Goal: Information Seeking & Learning: Check status

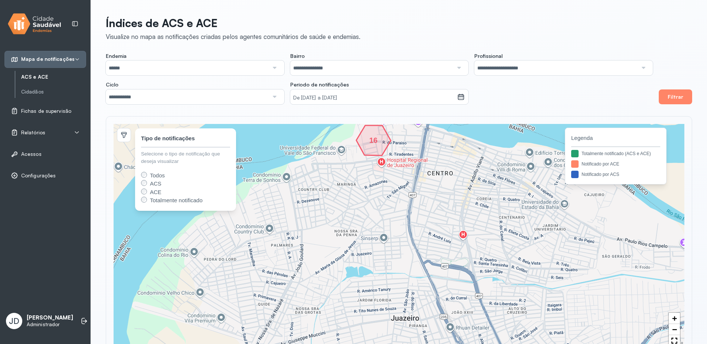
click at [39, 132] on span "Relatórios" at bounding box center [33, 132] width 24 height 6
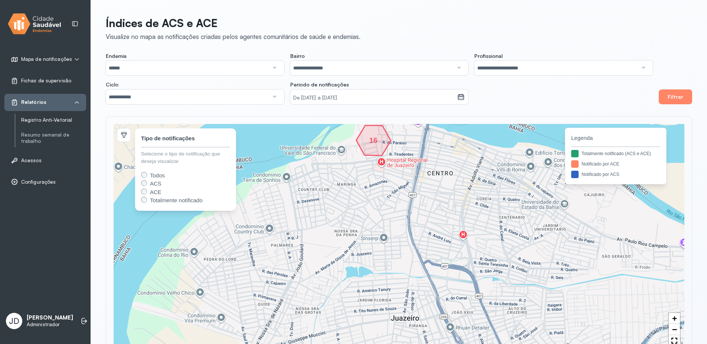
click at [47, 118] on link "Registro Anti-Vetorial" at bounding box center [53, 120] width 65 height 6
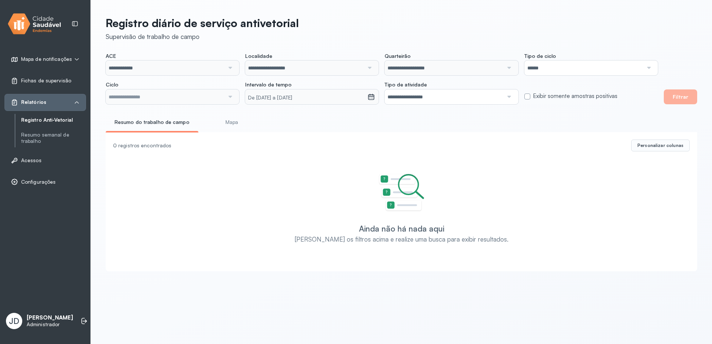
type input "**********"
click at [688, 96] on button "Filtrar" at bounding box center [680, 96] width 33 height 15
click at [303, 99] on small "De [DATE] a [DATE]" at bounding box center [306, 97] width 116 height 7
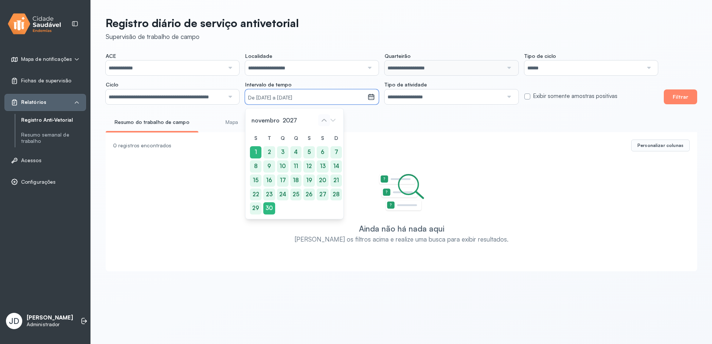
click at [323, 124] on icon at bounding box center [324, 120] width 12 height 12
click at [325, 120] on icon at bounding box center [324, 120] width 12 height 12
click at [332, 97] on small "De [DATE] a [DATE]" at bounding box center [306, 97] width 116 height 7
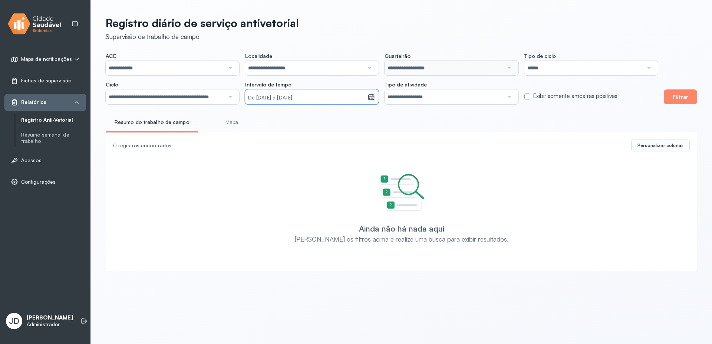
click at [332, 96] on small "De [DATE] a [DATE]" at bounding box center [306, 97] width 116 height 7
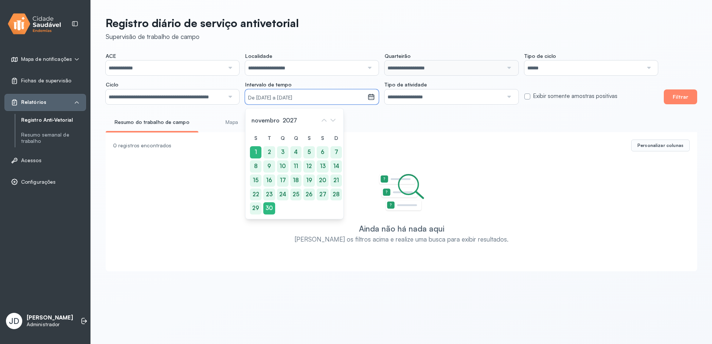
click at [398, 121] on div "Resumo do trabalho de campo Mapa" at bounding box center [402, 124] width 592 height 17
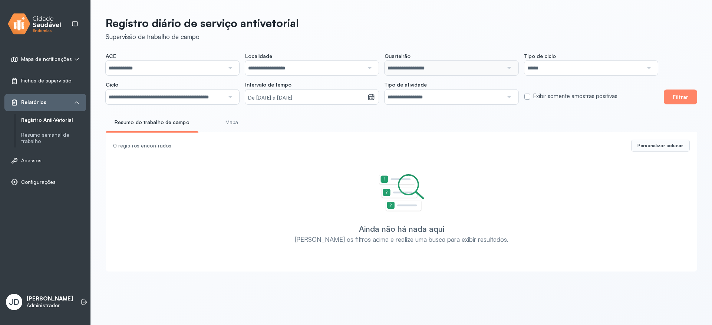
click at [192, 98] on input "**********" at bounding box center [165, 96] width 119 height 15
click at [214, 154] on div "**********" at bounding box center [401, 141] width 621 height 283
click at [687, 102] on button "Filtrar" at bounding box center [680, 96] width 33 height 15
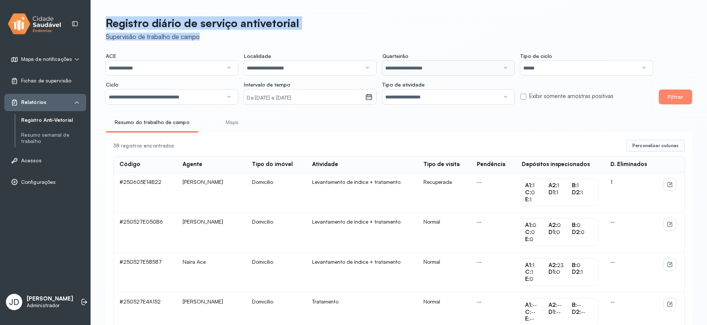
drag, startPoint x: 201, startPoint y: 38, endPoint x: 108, endPoint y: 29, distance: 94.0
click at [108, 29] on div "Registro diário de serviço antivetorial Supervisão de trabalho de campo" at bounding box center [202, 28] width 193 height 24
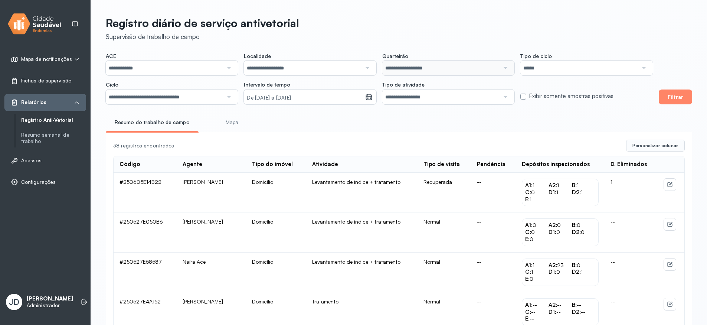
click at [668, 187] on icon at bounding box center [670, 184] width 6 height 6
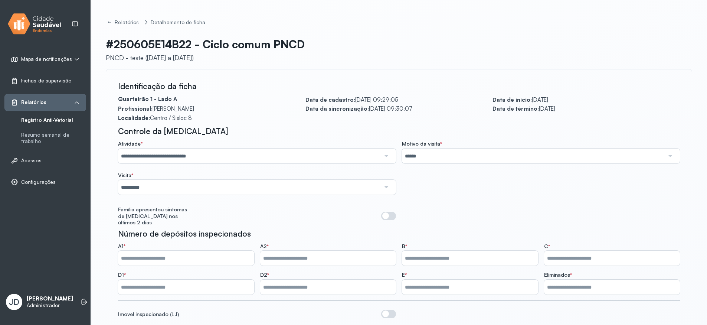
click at [345, 133] on div "Controle da [MEDICAL_DATA]" at bounding box center [399, 131] width 562 height 10
click at [161, 154] on input "**********" at bounding box center [249, 155] width 262 height 15
click at [238, 132] on div "Controle da [MEDICAL_DATA]" at bounding box center [399, 131] width 562 height 10
click at [108, 22] on icon at bounding box center [108, 23] width 1 height 2
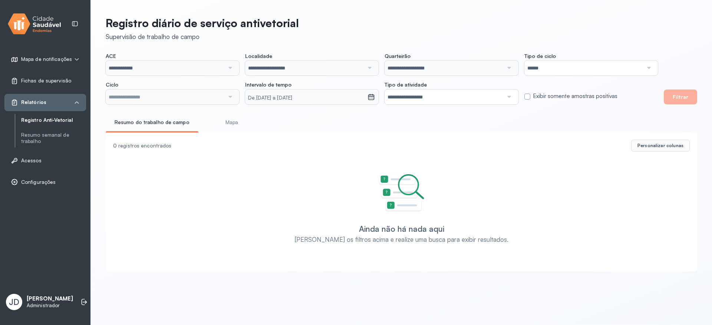
type input "**********"
click at [138, 100] on input "**********" at bounding box center [165, 96] width 119 height 15
click at [155, 148] on div "**********" at bounding box center [401, 141] width 621 height 283
click at [694, 95] on button "Filtrar" at bounding box center [680, 96] width 33 height 15
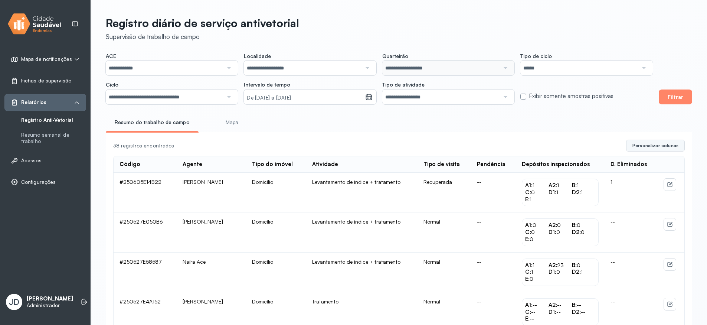
click at [653, 148] on span "Personalizar colunas" at bounding box center [655, 145] width 46 height 6
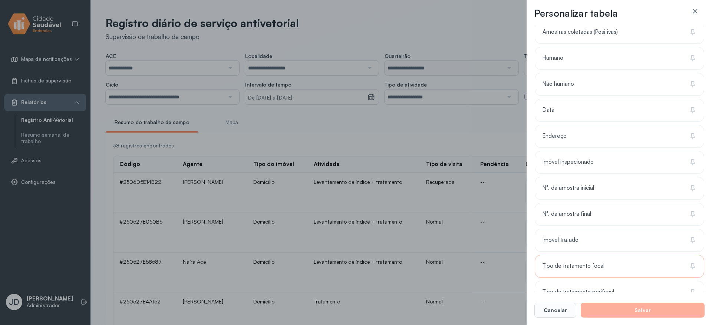
scroll to position [283, 0]
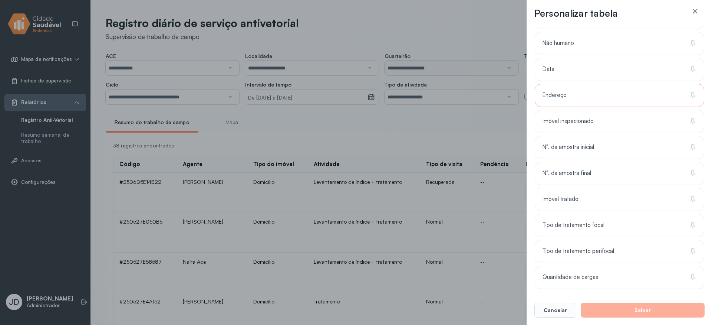
click at [586, 110] on div "Endereço" at bounding box center [620, 121] width 170 height 23
click at [662, 312] on button "Salvar" at bounding box center [643, 309] width 124 height 15
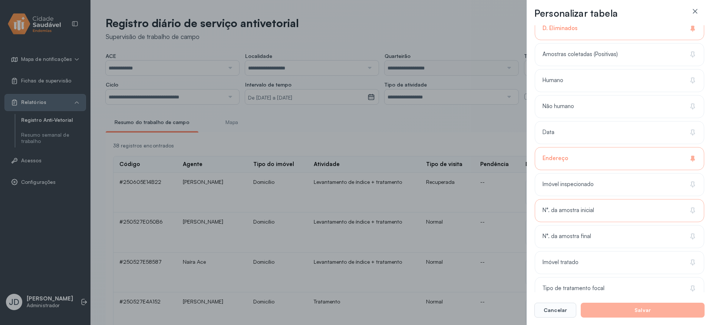
scroll to position [149, 0]
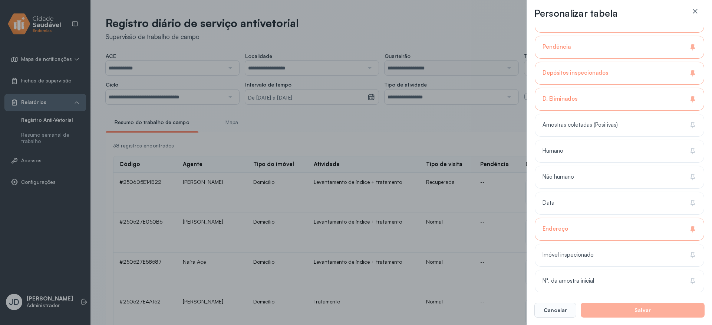
click at [691, 99] on icon at bounding box center [693, 98] width 4 height 4
click at [690, 114] on div "D. Eliminados" at bounding box center [620, 125] width 170 height 23
click at [693, 126] on icon at bounding box center [694, 124] width 3 height 5
click at [693, 148] on icon at bounding box center [694, 150] width 3 height 5
click at [689, 191] on div "Não humano" at bounding box center [620, 202] width 170 height 23
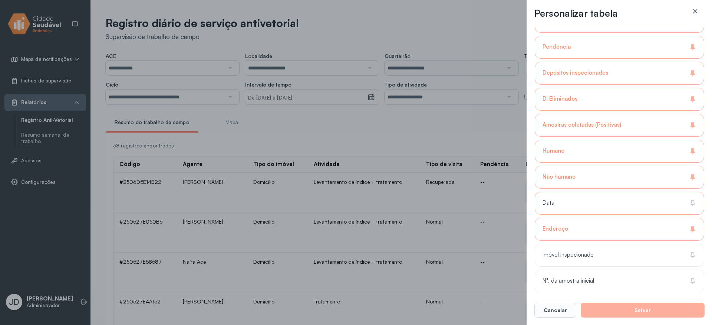
click at [693, 204] on icon at bounding box center [692, 202] width 7 height 7
click at [690, 256] on icon at bounding box center [692, 254] width 7 height 7
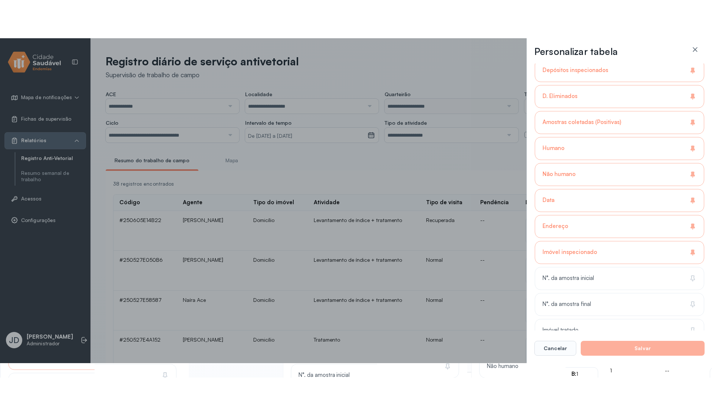
scroll to position [216, 0]
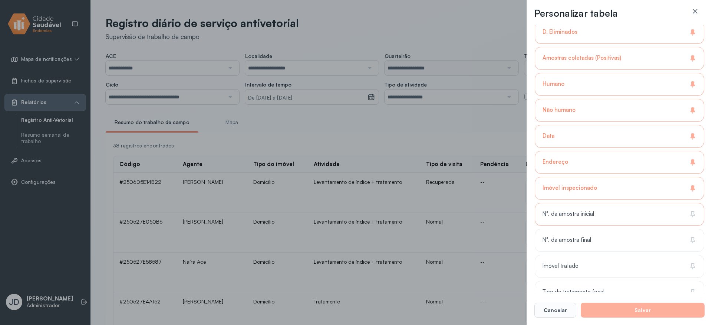
click at [690, 217] on icon at bounding box center [692, 213] width 7 height 7
click at [694, 239] on icon at bounding box center [692, 239] width 7 height 7
click at [693, 280] on div "Imóvel tratado" at bounding box center [620, 291] width 170 height 23
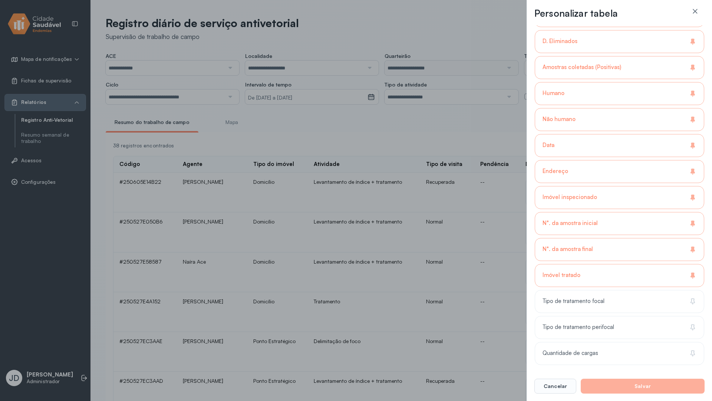
scroll to position [207, 0]
click at [606, 344] on button "Salvar" at bounding box center [643, 385] width 124 height 15
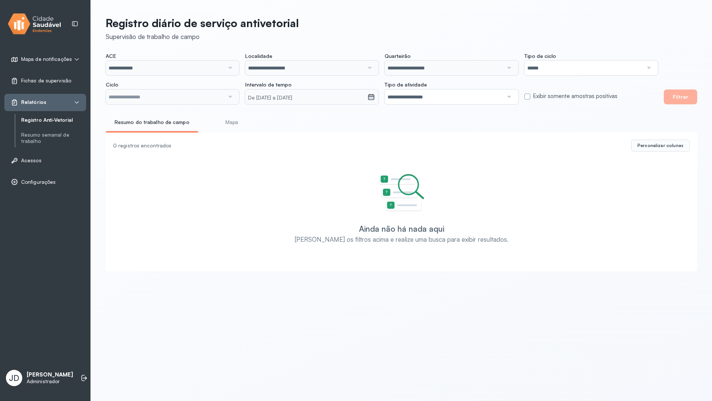
type input "**********"
click at [193, 94] on input "**********" at bounding box center [165, 96] width 119 height 15
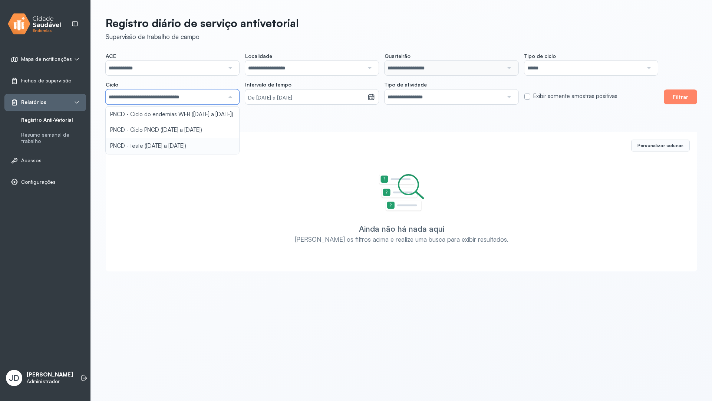
click at [166, 155] on div "**********" at bounding box center [401, 141] width 621 height 283
click at [643, 146] on span "Personalizar colunas" at bounding box center [661, 145] width 46 height 6
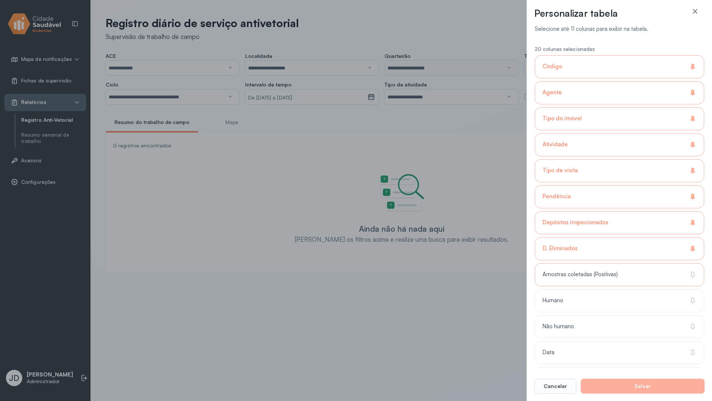
click at [580, 271] on span "Amostras coletadas (Positivas)" at bounding box center [580, 274] width 75 height 7
click at [564, 315] on div "Humano" at bounding box center [620, 326] width 170 height 23
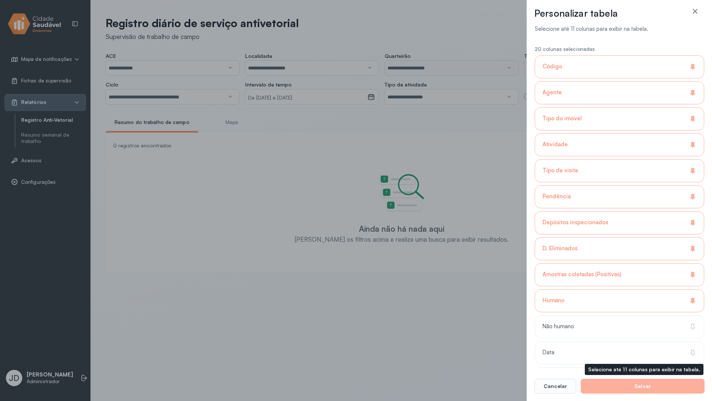
click at [612, 387] on button "Salvar" at bounding box center [643, 385] width 124 height 15
click at [603, 387] on button "Salvar" at bounding box center [643, 385] width 124 height 15
click at [486, 183] on div "Personalizar tabela Selecione até 11 colunas para exibir na tabela. 20 colunas …" at bounding box center [356, 200] width 712 height 401
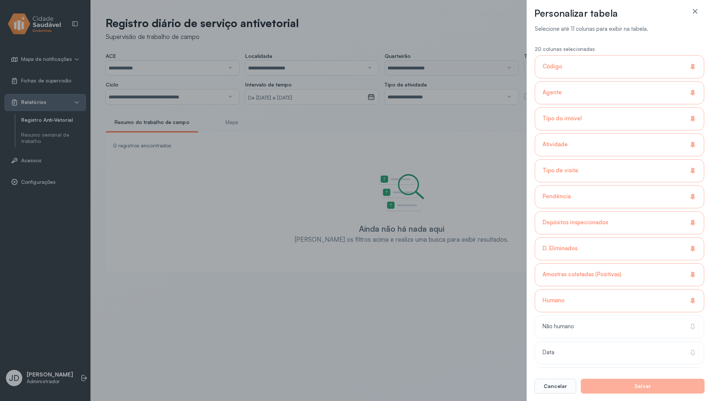
click at [492, 294] on div "Personalizar tabela Selecione até 11 colunas para exibir na tabela. 20 colunas …" at bounding box center [356, 200] width 712 height 401
click at [563, 385] on button "Cancelar" at bounding box center [556, 385] width 42 height 15
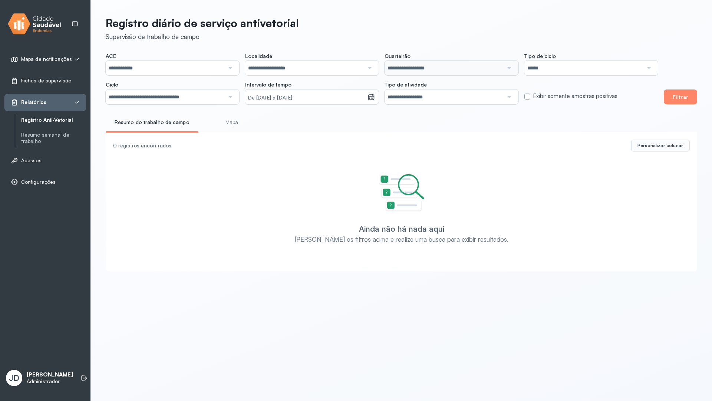
drag, startPoint x: 508, startPoint y: 248, endPoint x: 385, endPoint y: 258, distance: 123.9
click at [676, 96] on button "Filtrar" at bounding box center [680, 96] width 33 height 15
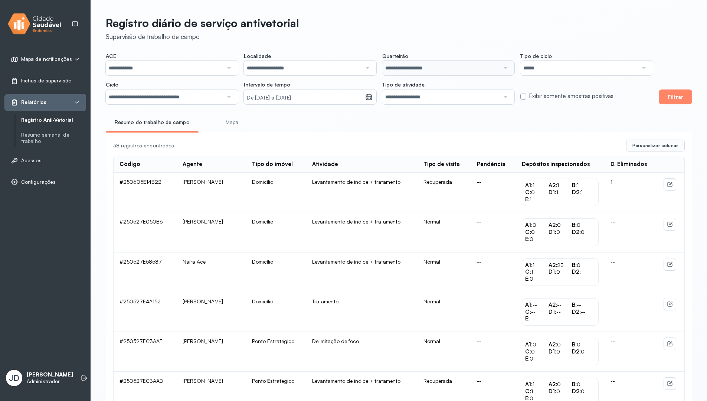
click at [676, 100] on button "Filtrar" at bounding box center [674, 96] width 33 height 15
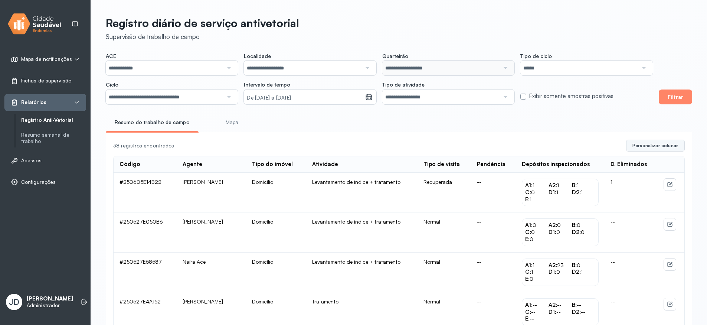
click at [662, 147] on span "Personalizar colunas" at bounding box center [655, 145] width 46 height 6
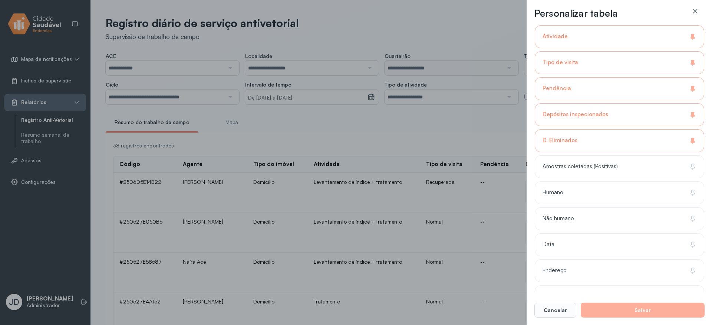
scroll to position [134, 0]
click at [691, 244] on icon at bounding box center [692, 244] width 7 height 7
click at [618, 310] on button "Salvar" at bounding box center [643, 309] width 124 height 15
click at [571, 233] on div "Data" at bounding box center [620, 244] width 170 height 23
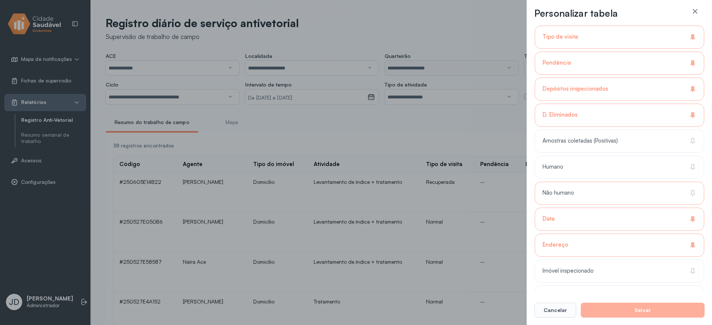
click at [574, 194] on span "Não humano" at bounding box center [559, 192] width 32 height 7
click at [563, 169] on span "Humano" at bounding box center [553, 166] width 21 height 7
click at [563, 312] on button "Cancelar" at bounding box center [556, 309] width 42 height 15
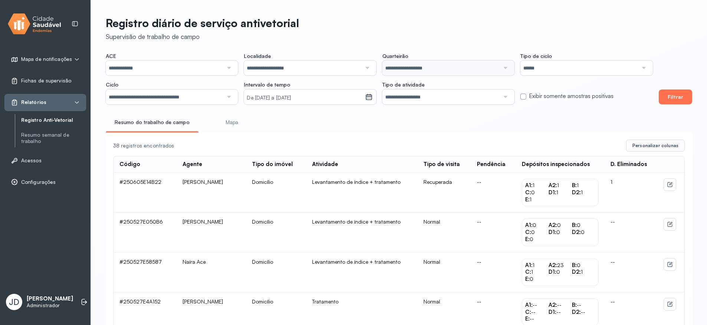
click at [671, 99] on button "Filtrar" at bounding box center [674, 96] width 33 height 15
click at [656, 145] on span "Personalizar colunas" at bounding box center [655, 145] width 46 height 6
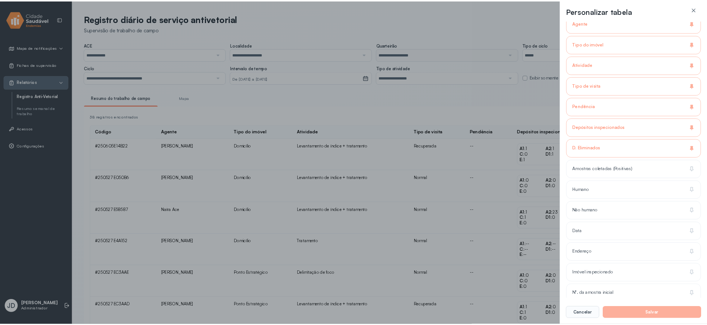
scroll to position [0, 0]
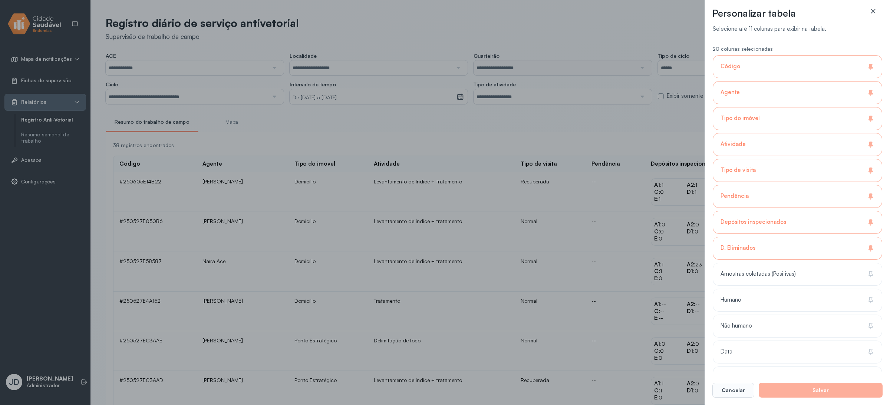
click at [712, 10] on icon at bounding box center [873, 10] width 7 height 7
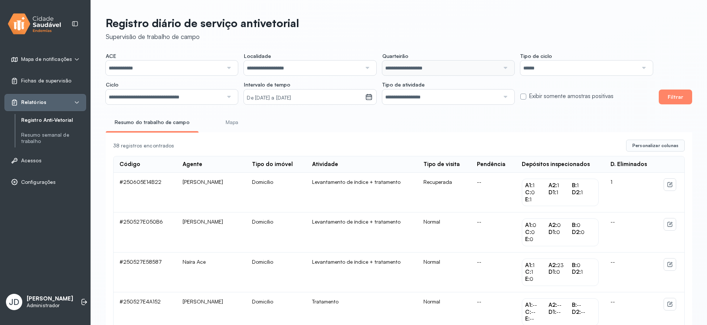
click at [226, 121] on link "Mapa" at bounding box center [231, 122] width 55 height 12
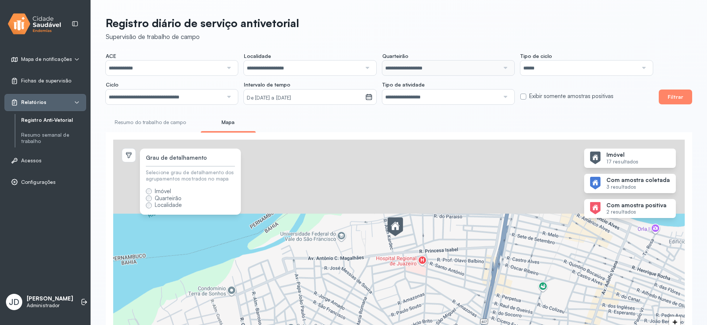
drag, startPoint x: 377, startPoint y: 194, endPoint x: 437, endPoint y: 311, distance: 132.1
click at [437, 311] on div "9 + −" at bounding box center [398, 246] width 571 height 214
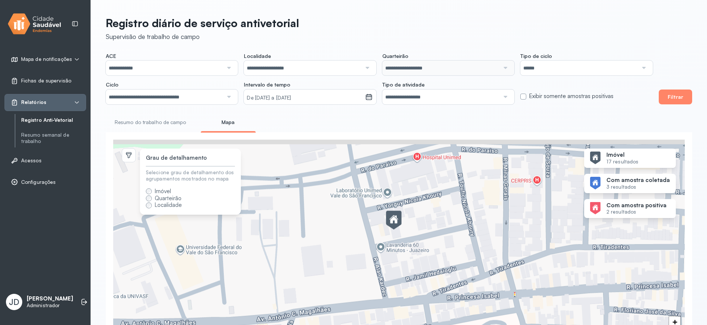
drag, startPoint x: 431, startPoint y: 246, endPoint x: 403, endPoint y: 247, distance: 27.5
click at [431, 277] on div "+ −" at bounding box center [398, 246] width 571 height 214
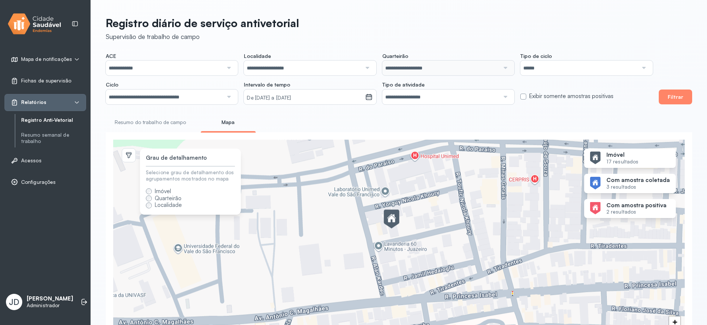
click at [392, 221] on img at bounding box center [392, 219] width 16 height 19
click at [600, 163] on img at bounding box center [595, 157] width 10 height 13
click at [147, 208] on span "Localidade" at bounding box center [164, 204] width 36 height 7
click at [152, 205] on span "Localidade" at bounding box center [164, 204] width 36 height 7
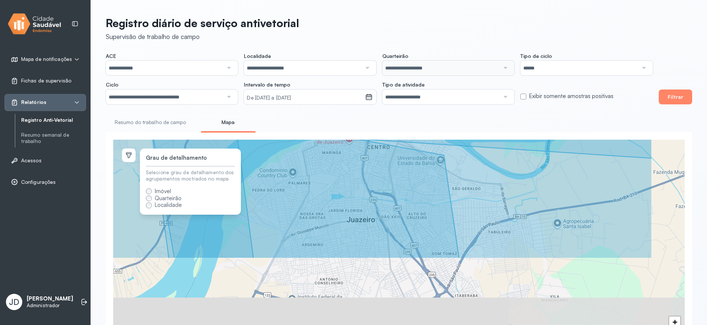
drag, startPoint x: 450, startPoint y: 283, endPoint x: 359, endPoint y: 165, distance: 148.7
click at [359, 165] on icon at bounding box center [304, 185] width 310 height 145
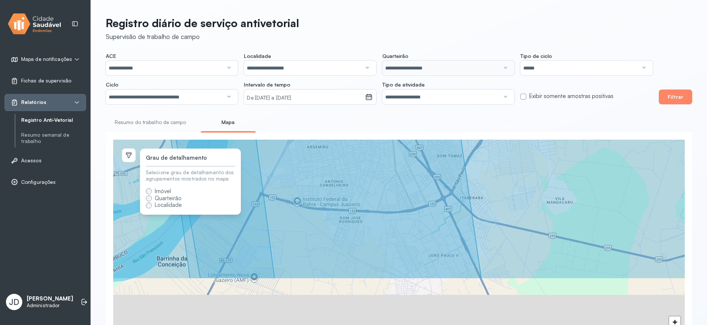
drag, startPoint x: 398, startPoint y: 269, endPoint x: 403, endPoint y: 167, distance: 101.8
click at [403, 167] on icon at bounding box center [318, 149] width 326 height 259
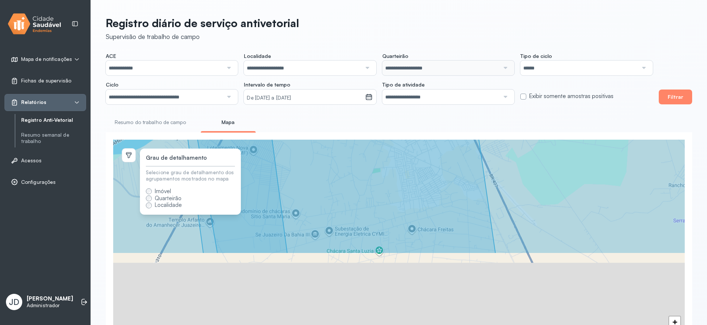
drag, startPoint x: 440, startPoint y: 265, endPoint x: 429, endPoint y: 183, distance: 83.0
click at [430, 188] on icon at bounding box center [333, 123] width 323 height 259
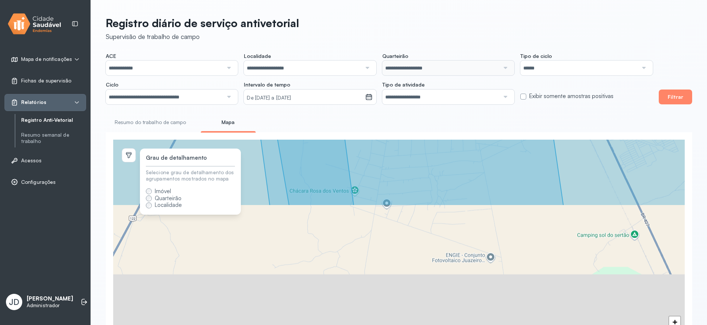
drag, startPoint x: 379, startPoint y: 273, endPoint x: 430, endPoint y: 111, distance: 170.2
click at [430, 112] on div "**********" at bounding box center [399, 186] width 616 height 373
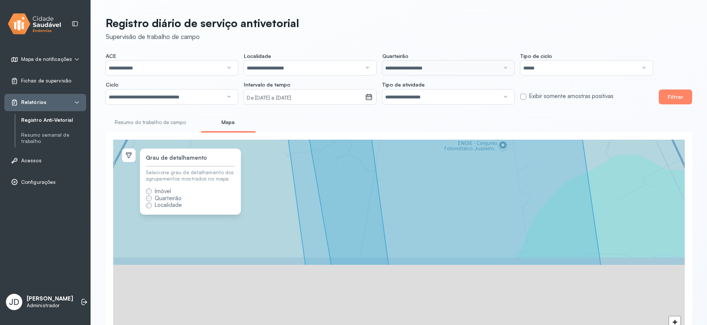
drag, startPoint x: 384, startPoint y: 122, endPoint x: 386, endPoint y: 115, distance: 7.6
click at [386, 115] on div "**********" at bounding box center [399, 186] width 616 height 373
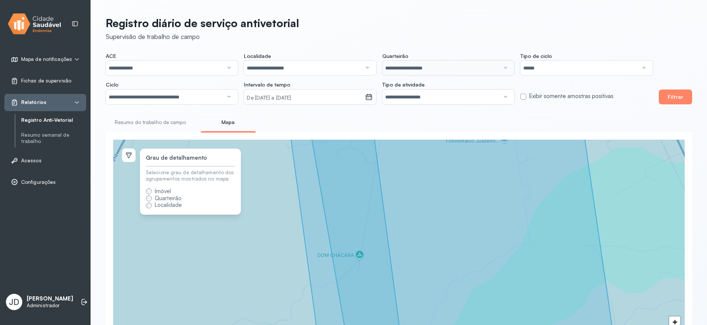
click at [238, 207] on div "Grau de detalhamento Selecione grau de detalhamento dos agrupamentos mostrados …" at bounding box center [190, 181] width 101 height 66
click at [267, 225] on icon at bounding box center [398, 246] width 687 height 259
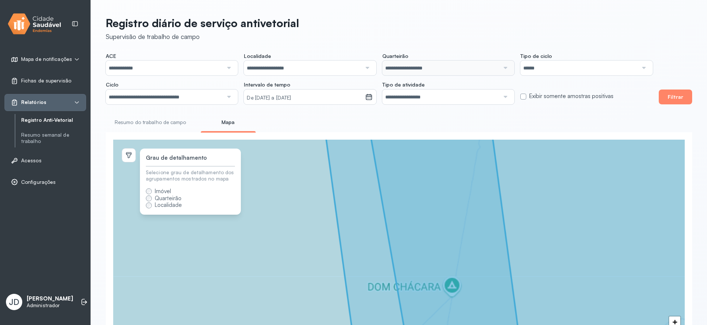
click at [267, 225] on icon at bounding box center [530, 270] width 1374 height 518
click at [267, 225] on icon at bounding box center [398, 246] width 687 height 259
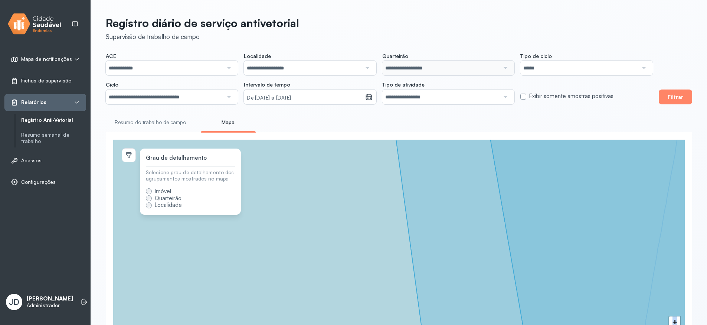
click at [461, 247] on icon at bounding box center [567, 246] width 349 height 259
click at [472, 239] on icon at bounding box center [567, 246] width 349 height 259
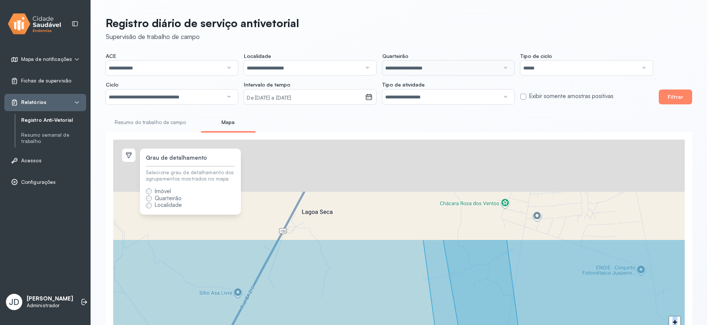
scroll to position [49, 0]
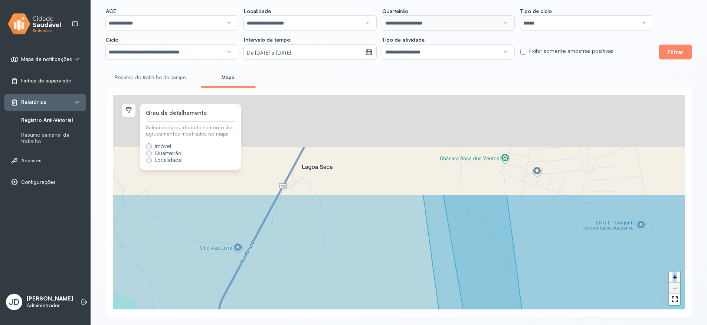
drag, startPoint x: 446, startPoint y: 203, endPoint x: 425, endPoint y: 324, distance: 123.5
click at [424, 324] on div "**********" at bounding box center [399, 141] width 616 height 373
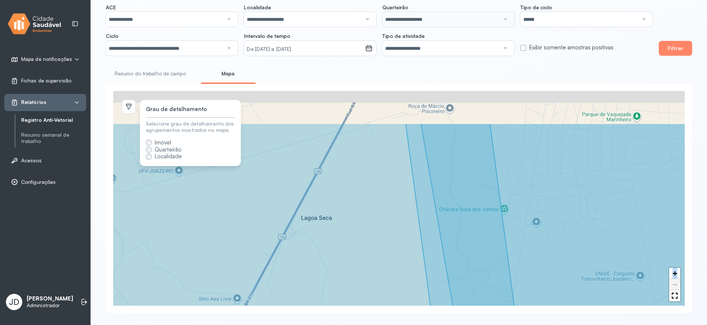
drag, startPoint x: 460, startPoint y: 186, endPoint x: 460, endPoint y: 241, distance: 54.9
click at [460, 241] on icon at bounding box center [464, 253] width 119 height 259
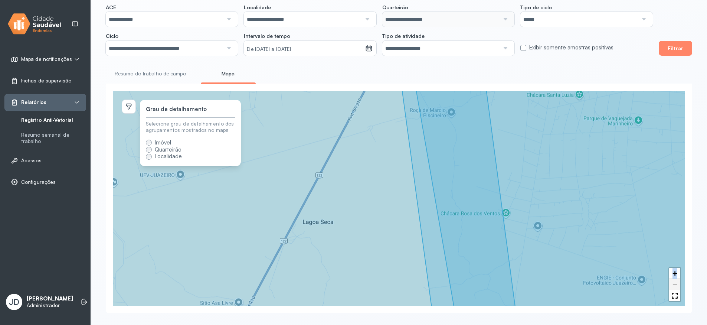
drag, startPoint x: 404, startPoint y: 138, endPoint x: 427, endPoint y: 267, distance: 131.4
click at [427, 267] on icon at bounding box center [400, 202] width 687 height 259
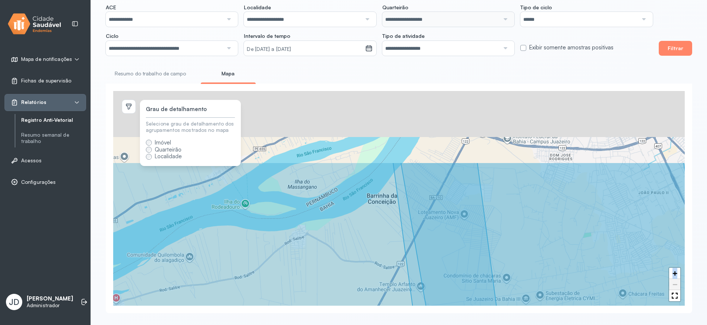
drag, startPoint x: 443, startPoint y: 243, endPoint x: 439, endPoint y: 263, distance: 20.5
click at [441, 265] on icon at bounding box center [452, 291] width 119 height 259
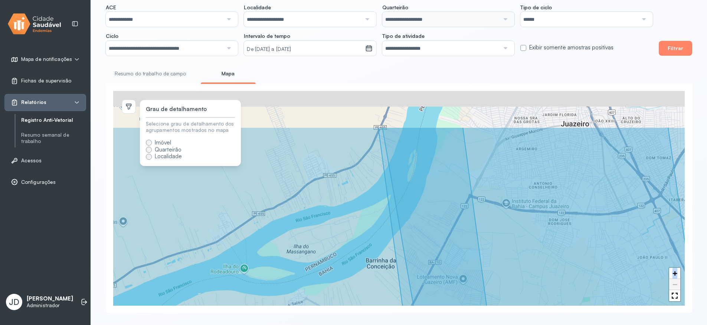
drag, startPoint x: 309, startPoint y: 151, endPoint x: 298, endPoint y: 270, distance: 119.6
click at [298, 270] on icon at bounding box center [398, 256] width 687 height 259
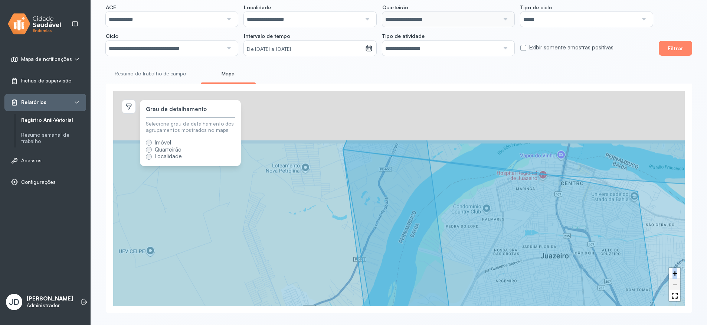
drag, startPoint x: 410, startPoint y: 178, endPoint x: 398, endPoint y: 261, distance: 84.3
click at [398, 261] on icon at bounding box center [402, 269] width 118 height 259
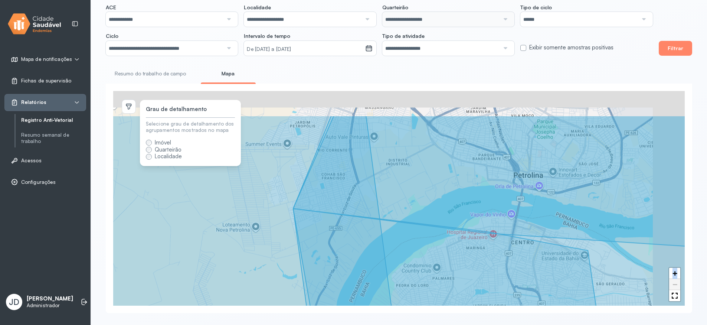
drag, startPoint x: 426, startPoint y: 148, endPoint x: 319, endPoint y: 286, distance: 174.5
click at [323, 287] on icon at bounding box center [351, 244] width 687 height 259
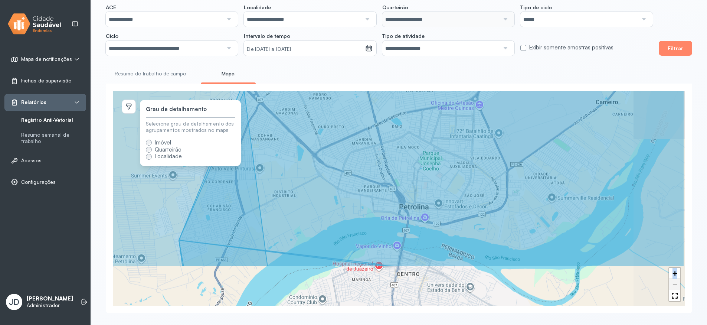
drag, startPoint x: 514, startPoint y: 206, endPoint x: 456, endPoint y: 145, distance: 84.2
click at [456, 145] on icon at bounding box center [340, 137] width 687 height 259
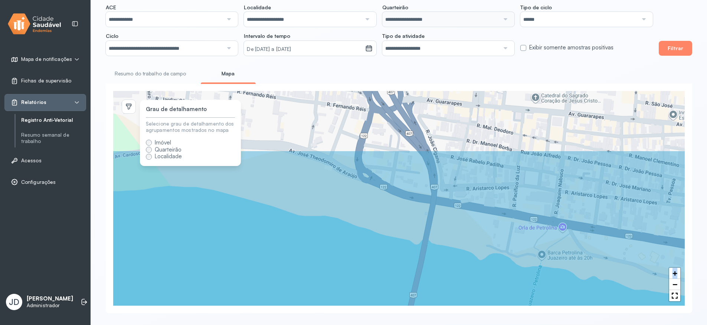
drag, startPoint x: 433, startPoint y: 188, endPoint x: 429, endPoint y: 270, distance: 81.3
click at [429, 270] on icon at bounding box center [395, 279] width 687 height 259
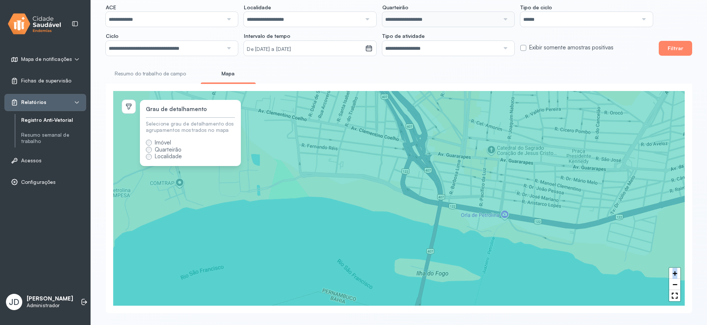
drag, startPoint x: 444, startPoint y: 151, endPoint x: 450, endPoint y: 287, distance: 136.7
click at [450, 287] on icon at bounding box center [398, 208] width 687 height 259
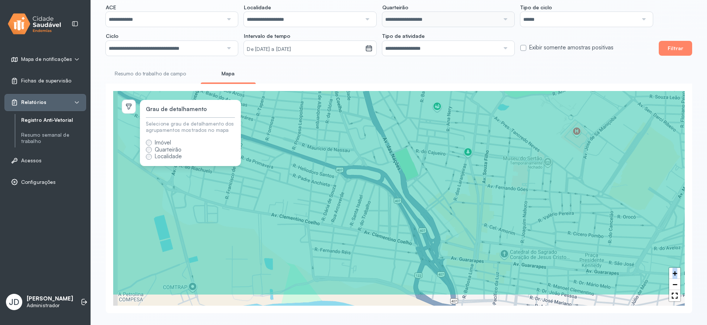
drag, startPoint x: 447, startPoint y: 282, endPoint x: 457, endPoint y: 147, distance: 135.7
click at [459, 147] on icon at bounding box center [405, 165] width 687 height 259
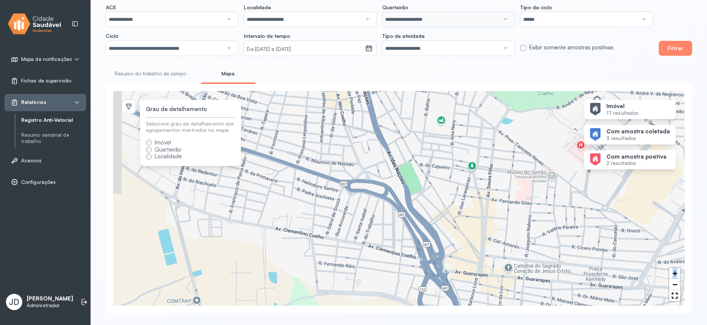
drag, startPoint x: 473, startPoint y: 149, endPoint x: 479, endPoint y: 306, distance: 157.0
click at [479, 305] on div "+ −" at bounding box center [398, 198] width 571 height 214
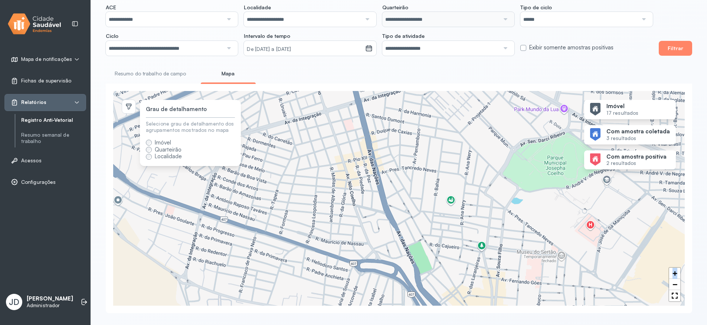
drag, startPoint x: 454, startPoint y: 226, endPoint x: 462, endPoint y: 319, distance: 93.1
click at [462, 319] on div "**********" at bounding box center [399, 137] width 616 height 373
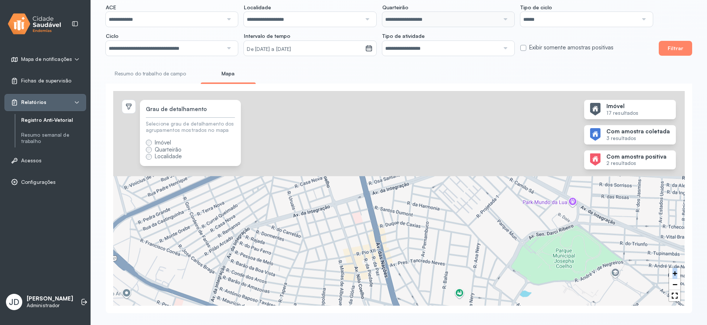
scroll to position [50, 0]
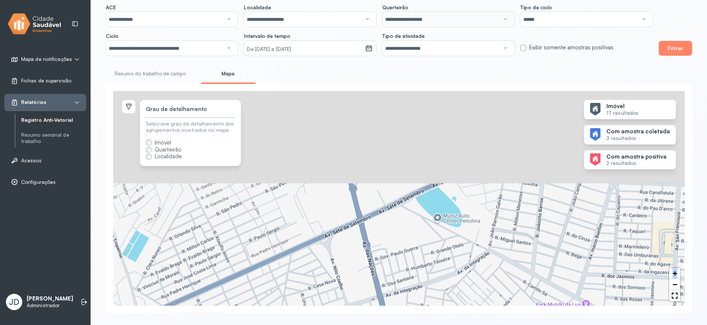
drag, startPoint x: 439, startPoint y: 166, endPoint x: 463, endPoint y: 299, distance: 135.3
click at [464, 302] on div "+ −" at bounding box center [398, 198] width 571 height 214
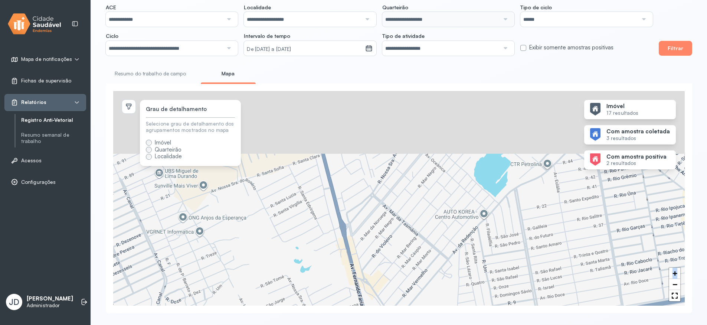
drag, startPoint x: 446, startPoint y: 283, endPoint x: 459, endPoint y: 315, distance: 34.8
click at [458, 315] on div "**********" at bounding box center [399, 137] width 616 height 373
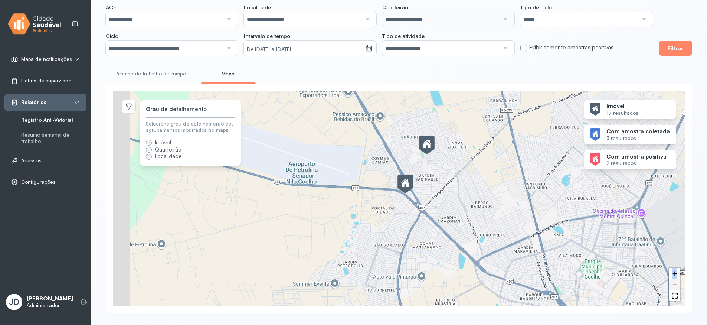
drag, startPoint x: 403, startPoint y: 206, endPoint x: 503, endPoint y: 181, distance: 102.8
click at [503, 181] on div "9 + −" at bounding box center [398, 198] width 571 height 214
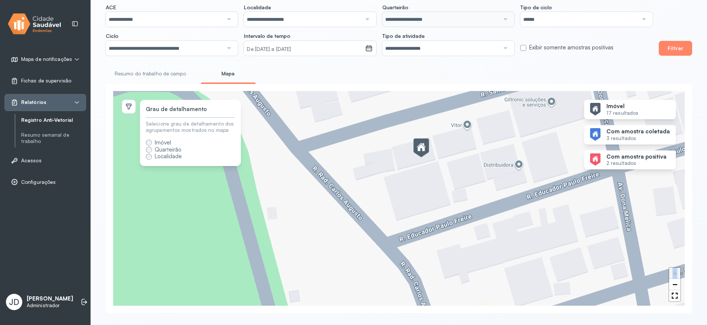
drag, startPoint x: 452, startPoint y: 252, endPoint x: 443, endPoint y: 184, distance: 68.4
click at [443, 184] on div "+ −" at bounding box center [398, 198] width 571 height 214
click at [420, 147] on img at bounding box center [421, 147] width 16 height 19
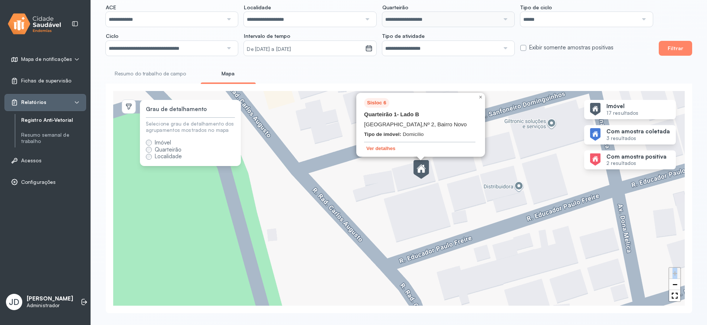
click at [408, 206] on div "Sisloc 6 Quarteirão 1 - Lado B [STREET_ADDRESS] Tipo de imóvel: Domicílio Ver d…" at bounding box center [398, 198] width 571 height 214
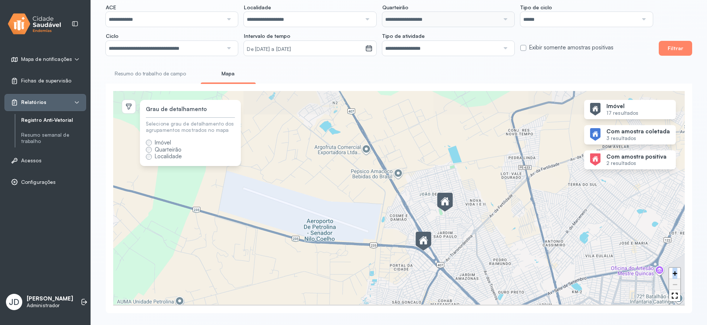
drag, startPoint x: 451, startPoint y: 273, endPoint x: 446, endPoint y: 158, distance: 115.1
click at [447, 158] on div "9 + −" at bounding box center [398, 198] width 571 height 214
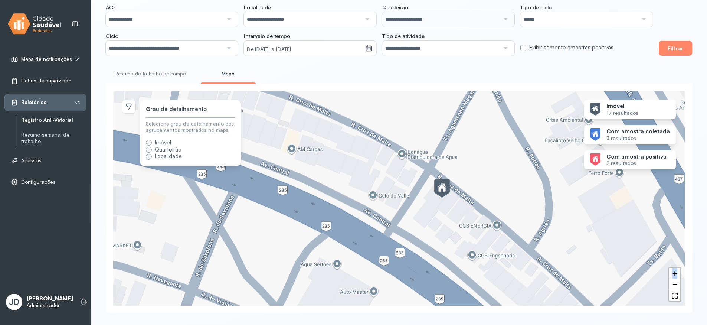
click at [440, 188] on img at bounding box center [442, 188] width 16 height 19
click at [445, 186] on img at bounding box center [442, 188] width 16 height 19
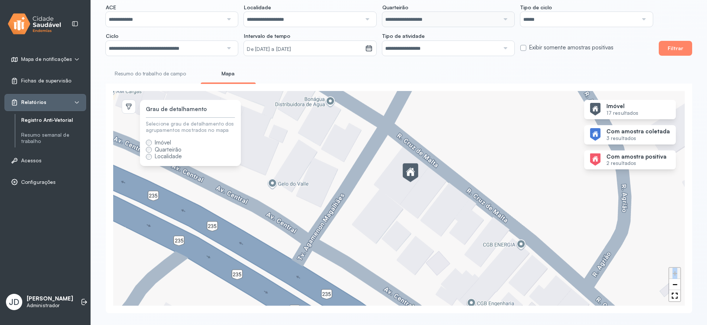
drag, startPoint x: 454, startPoint y: 216, endPoint x: 422, endPoint y: 191, distance: 40.3
click at [422, 191] on div "+ −" at bounding box center [398, 198] width 571 height 214
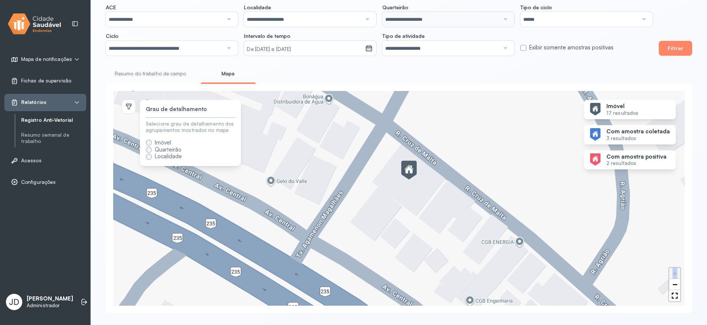
click at [418, 187] on div "+ −" at bounding box center [398, 198] width 571 height 214
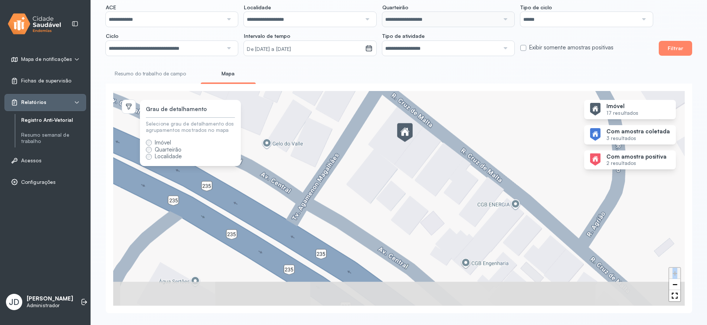
drag, startPoint x: 423, startPoint y: 205, endPoint x: 418, endPoint y: 168, distance: 37.7
click at [418, 168] on div "+ −" at bounding box center [398, 198] width 571 height 214
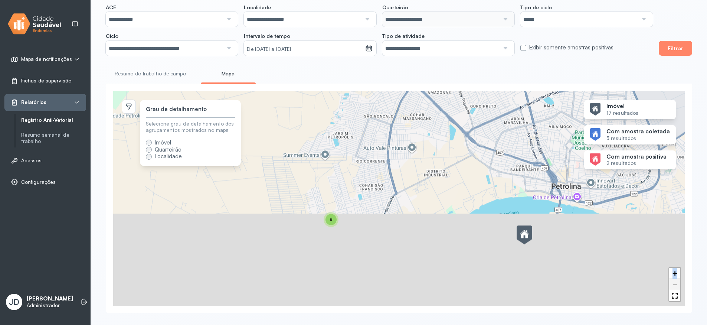
drag, startPoint x: 427, startPoint y: 262, endPoint x: 412, endPoint y: 127, distance: 135.8
click at [412, 127] on div "9 + −" at bounding box center [398, 198] width 571 height 214
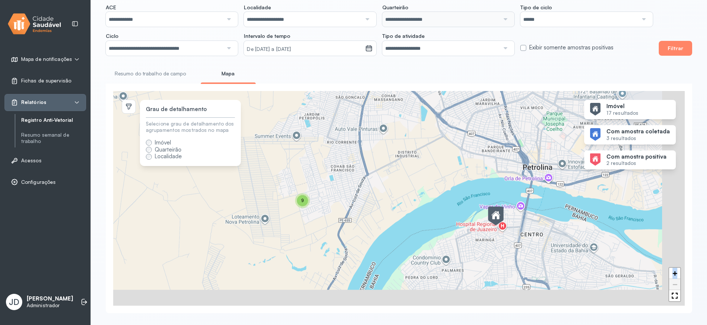
drag, startPoint x: 477, startPoint y: 223, endPoint x: 439, endPoint y: 194, distance: 48.7
click at [439, 194] on div "9 + −" at bounding box center [398, 198] width 571 height 214
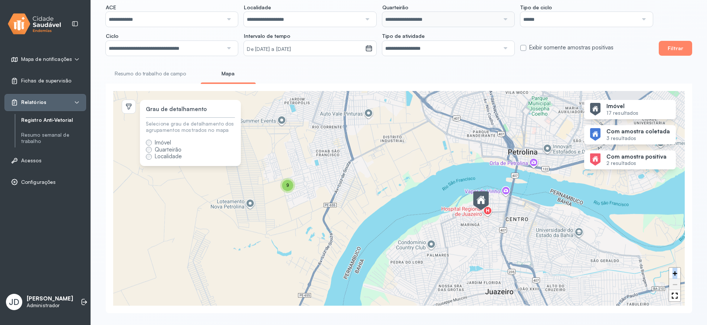
click at [286, 187] on span "9" at bounding box center [287, 185] width 3 height 5
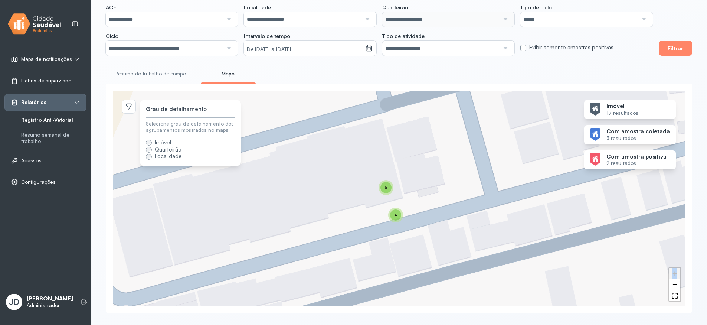
click at [384, 187] on div "5" at bounding box center [385, 187] width 11 height 11
click at [391, 198] on img at bounding box center [390, 195] width 16 height 19
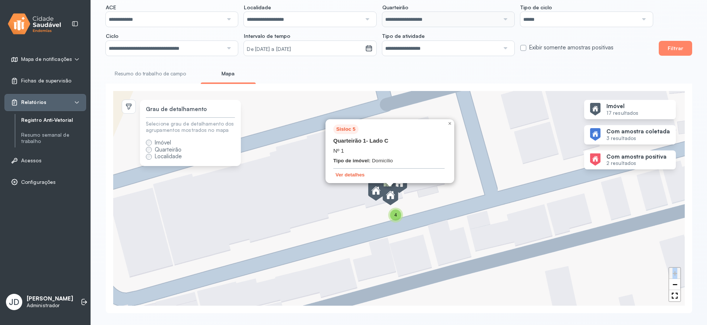
click at [424, 202] on div "5 4 Sisloc 5 Quarteirão 1 - Lado C Nº 1 Tipo de imóvel: Domicílio Ver detalhes …" at bounding box center [398, 198] width 571 height 214
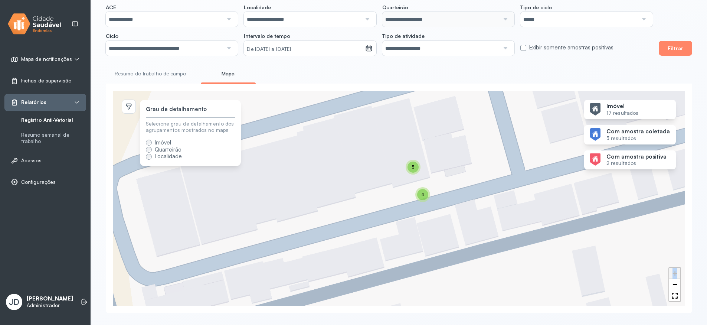
click at [424, 196] on span "4" at bounding box center [422, 194] width 3 height 5
click at [412, 165] on span "5" at bounding box center [413, 166] width 3 height 5
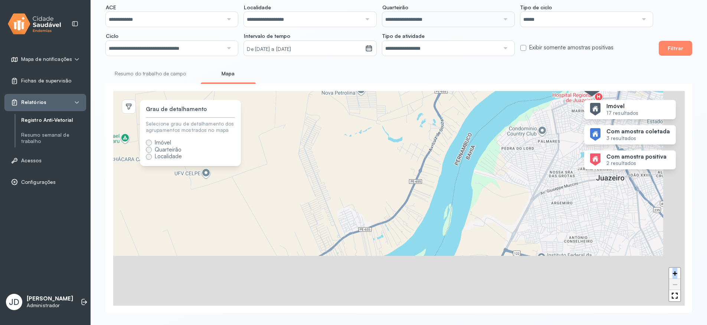
drag, startPoint x: 548, startPoint y: 255, endPoint x: 485, endPoint y: 108, distance: 160.4
click at [486, 109] on div "9 + −" at bounding box center [398, 198] width 571 height 214
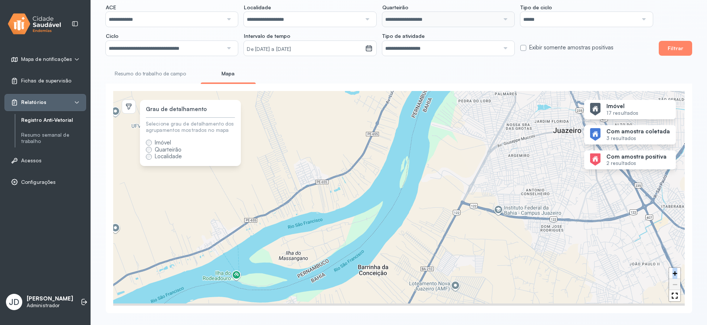
drag, startPoint x: 494, startPoint y: 193, endPoint x: 444, endPoint y: 78, distance: 126.0
click at [444, 78] on div "Resumo do trabalho de campo Mapa Código Agente Tipo do imóvel Atividade Tipo de…" at bounding box center [399, 190] width 586 height 245
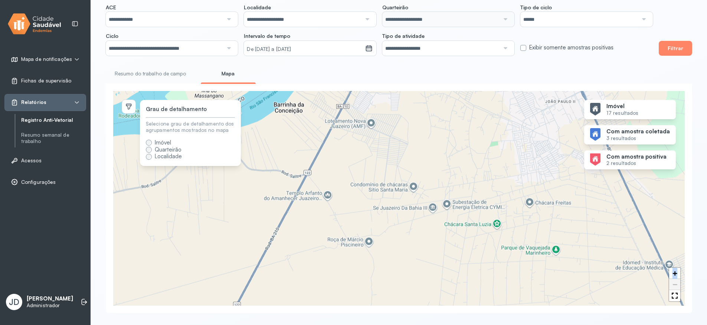
drag, startPoint x: 509, startPoint y: 228, endPoint x: 507, endPoint y: 324, distance: 96.1
click at [506, 324] on div "**********" at bounding box center [399, 137] width 616 height 373
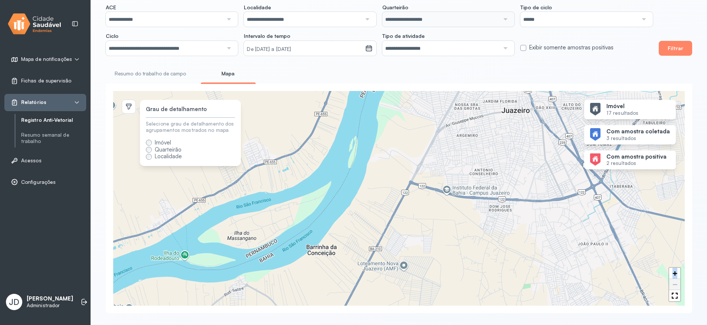
drag, startPoint x: 541, startPoint y: 170, endPoint x: 531, endPoint y: 322, distance: 152.1
click at [532, 324] on html "**********" at bounding box center [353, 137] width 707 height 373
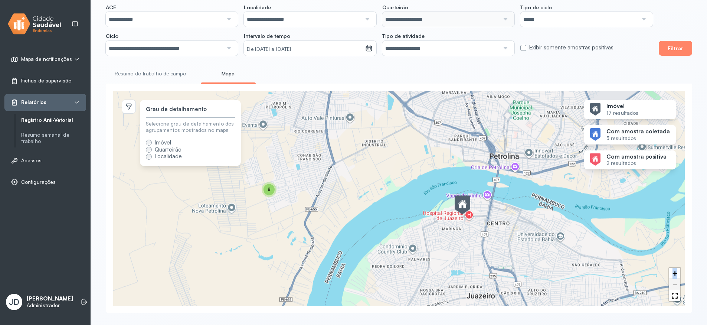
drag, startPoint x: 515, startPoint y: 209, endPoint x: 491, endPoint y: 219, distance: 26.1
click at [491, 219] on div "9 + −" at bounding box center [398, 198] width 571 height 214
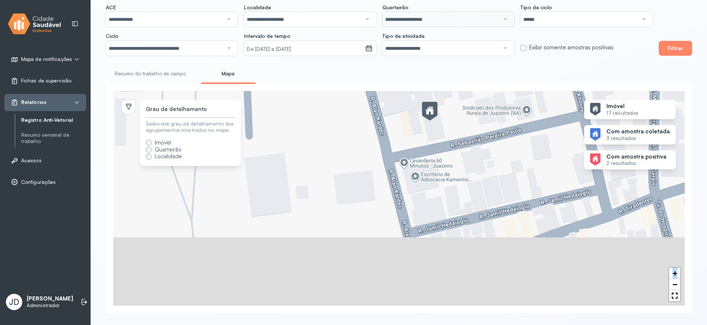
drag, startPoint x: 495, startPoint y: 221, endPoint x: 452, endPoint y: 105, distance: 123.8
click at [459, 95] on div "+ −" at bounding box center [398, 198] width 571 height 214
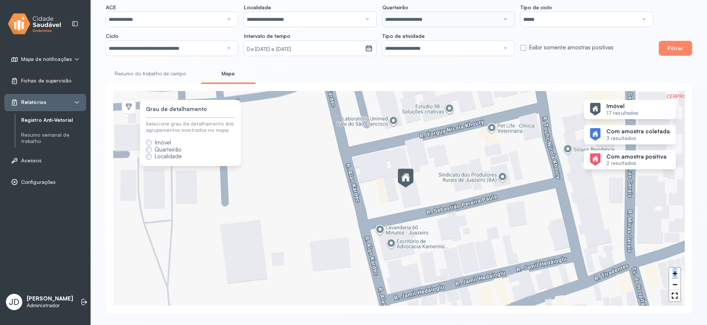
drag, startPoint x: 426, startPoint y: 108, endPoint x: 402, endPoint y: 177, distance: 73.4
click at [402, 177] on img at bounding box center [406, 178] width 16 height 19
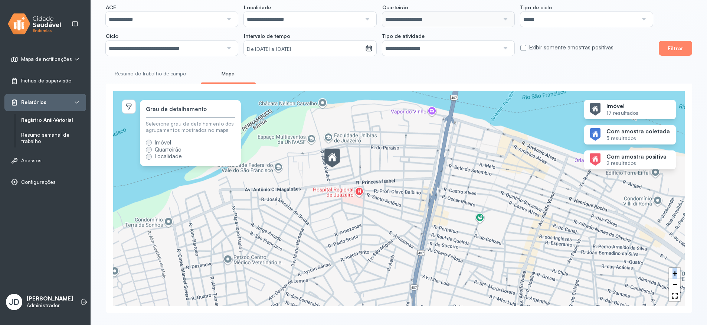
click at [35, 135] on link "Resumo semanal de trabalho" at bounding box center [53, 138] width 65 height 13
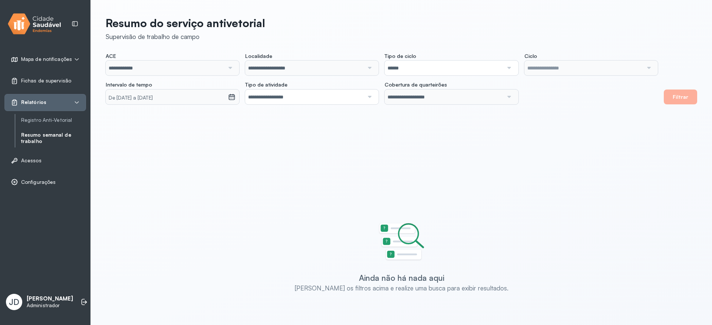
type input "**********"
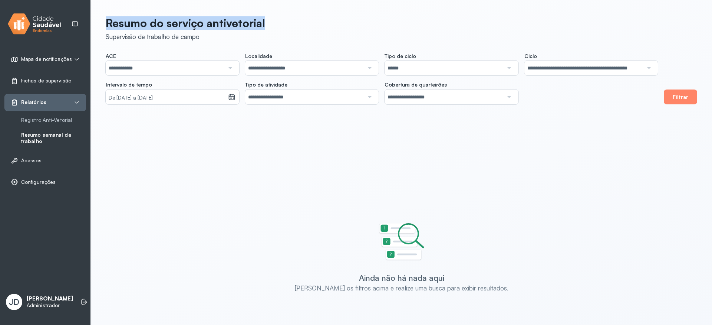
drag, startPoint x: 108, startPoint y: 20, endPoint x: 269, endPoint y: 21, distance: 161.0
click at [269, 21] on header "Resumo do serviço antivetorial Supervisão de trabalho de campo" at bounding box center [402, 28] width 592 height 24
click at [297, 46] on div "**********" at bounding box center [401, 160] width 621 height 321
click at [200, 97] on small "De [DATE] a [DATE]" at bounding box center [167, 97] width 116 height 7
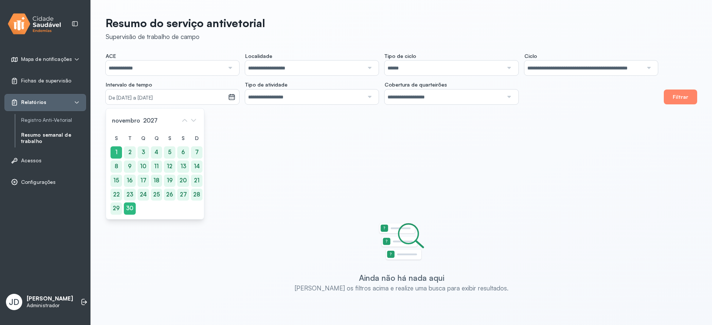
drag, startPoint x: 228, startPoint y: 118, endPoint x: 229, endPoint y: 104, distance: 14.1
click at [228, 118] on div "**********" at bounding box center [401, 160] width 621 height 321
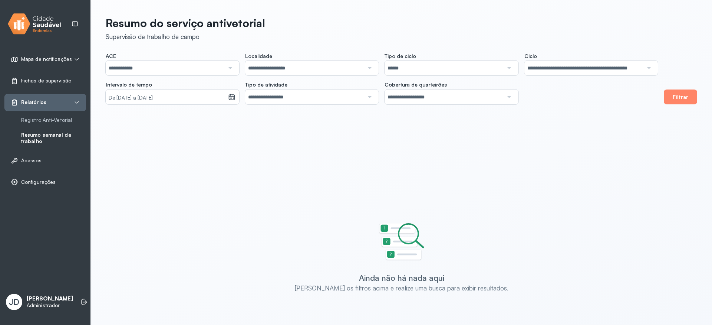
click at [234, 96] on icon at bounding box center [231, 96] width 7 height 7
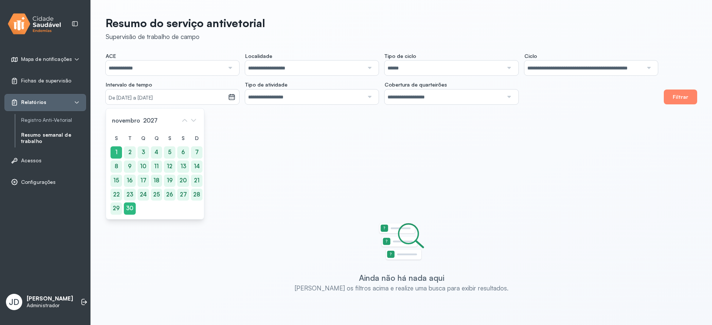
click at [219, 77] on div "**********" at bounding box center [382, 79] width 552 height 52
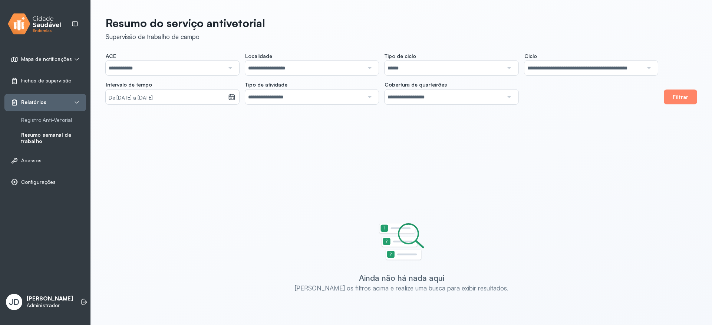
click at [463, 96] on input "**********" at bounding box center [444, 96] width 119 height 15
click at [434, 117] on div "**********" at bounding box center [401, 160] width 621 height 321
click at [558, 68] on input "**********" at bounding box center [584, 67] width 119 height 15
click at [593, 124] on div "**********" at bounding box center [401, 160] width 621 height 321
click at [677, 101] on button "Filtrar" at bounding box center [680, 96] width 33 height 15
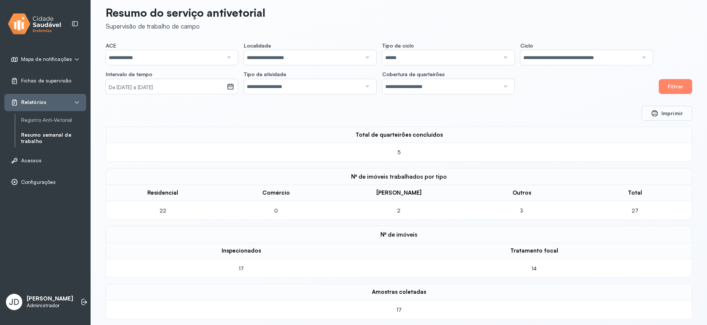
scroll to position [17, 0]
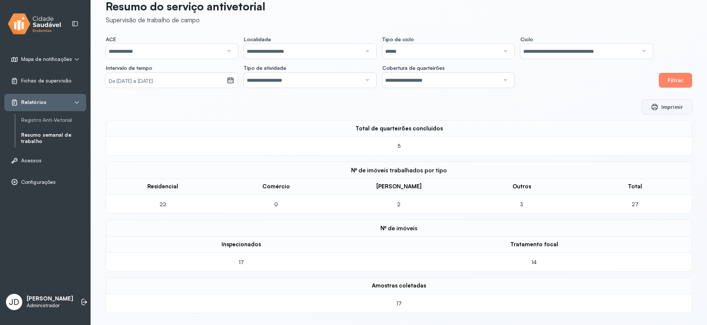
click at [673, 106] on button "Imprimir" at bounding box center [666, 106] width 50 height 15
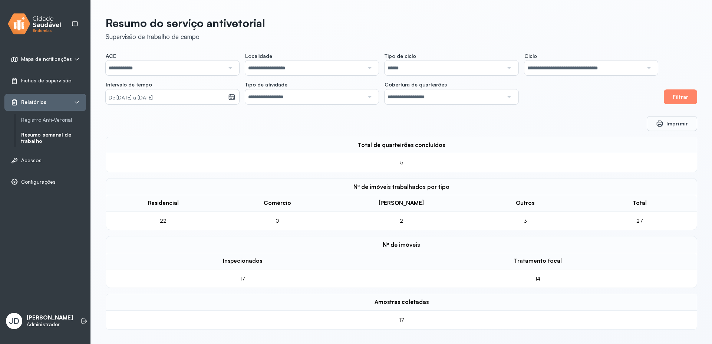
click at [522, 135] on div "Imprimir Total de quarteirões concluídos 5 Nº de imóveis trabalhados por tipo R…" at bounding box center [402, 222] width 592 height 213
click at [70, 60] on notificações "Mapa de notificações" at bounding box center [45, 59] width 69 height 7
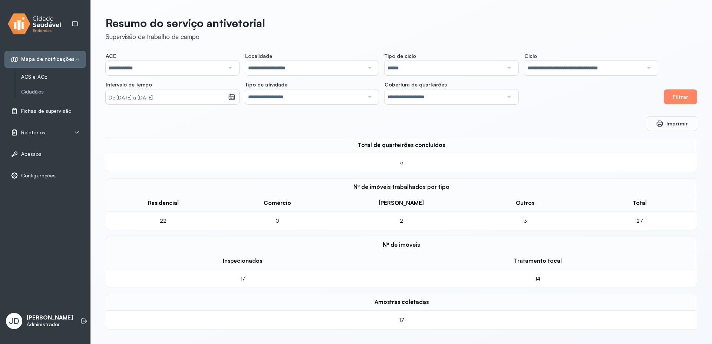
click at [36, 76] on link "ACS e ACE" at bounding box center [53, 77] width 65 height 6
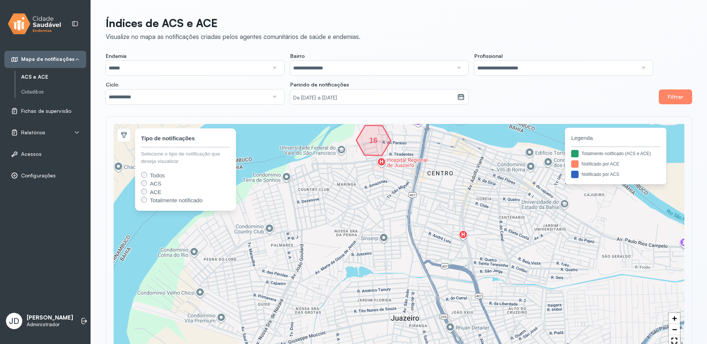
click at [33, 176] on span "Configurações" at bounding box center [38, 175] width 34 height 6
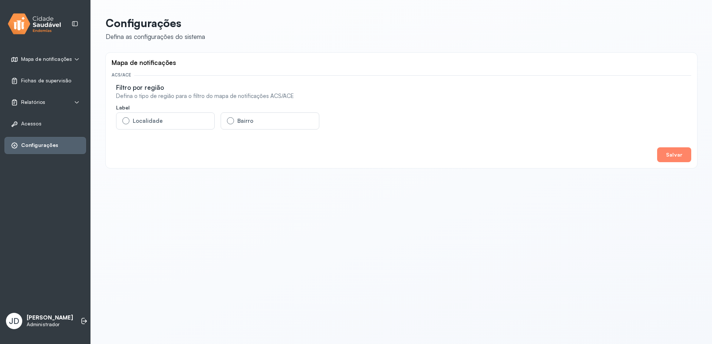
click at [64, 101] on div "Relatórios" at bounding box center [45, 102] width 69 height 7
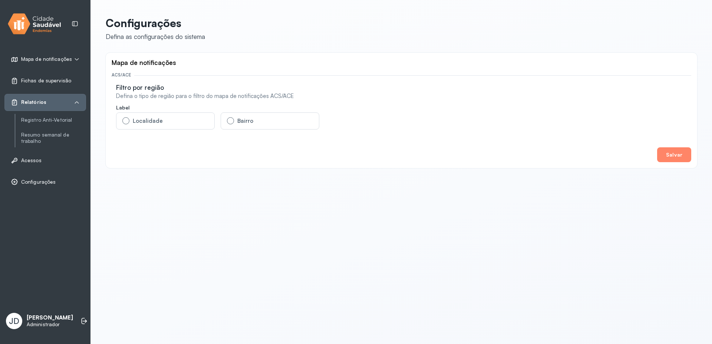
click at [101, 169] on div "Configurações Defina as configurações do sistema Mapa de notificações ACS/ACE F…" at bounding box center [401, 90] width 621 height 180
click at [39, 23] on img at bounding box center [34, 24] width 53 height 24
click at [46, 61] on span "Mapa de notificações" at bounding box center [46, 59] width 51 height 6
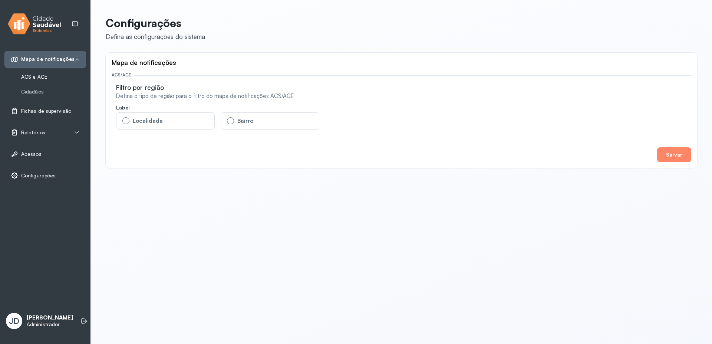
click at [42, 74] on link "ACS e ACE" at bounding box center [53, 77] width 65 height 6
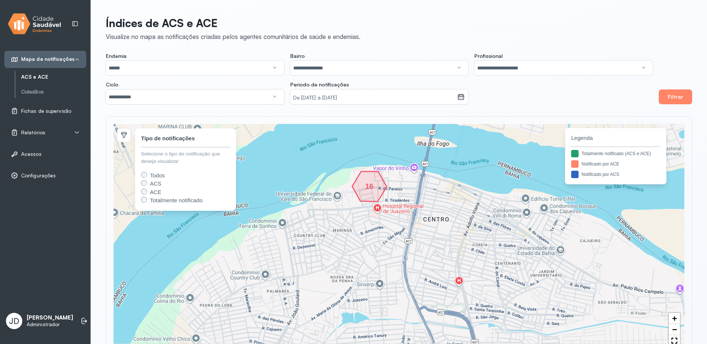
drag, startPoint x: 473, startPoint y: 175, endPoint x: 469, endPoint y: 221, distance: 46.2
click at [469, 221] on div "16 1 3 + − 16 1 3 Tipo de notificações Selecione o tipo de notificação que dese…" at bounding box center [399, 237] width 571 height 227
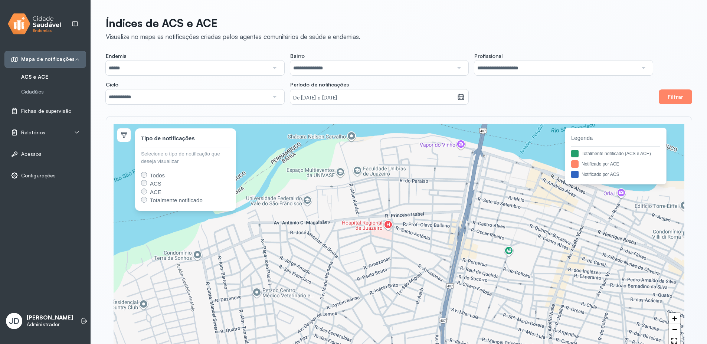
drag, startPoint x: 381, startPoint y: 173, endPoint x: 405, endPoint y: 306, distance: 134.9
click at [405, 306] on div "+ − Tipo de notificações Selecione o tipo de notificação que deseja visualizar …" at bounding box center [399, 237] width 571 height 227
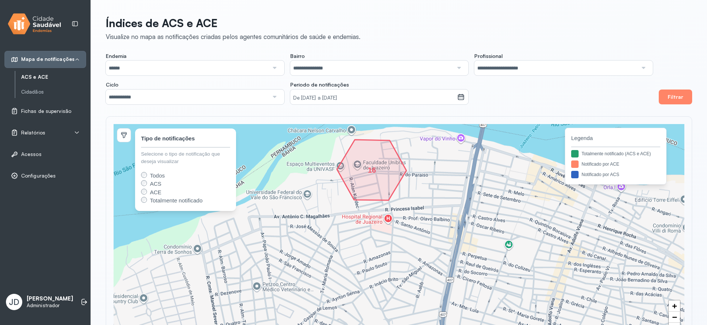
click at [79, 135] on icon at bounding box center [77, 132] width 6 height 6
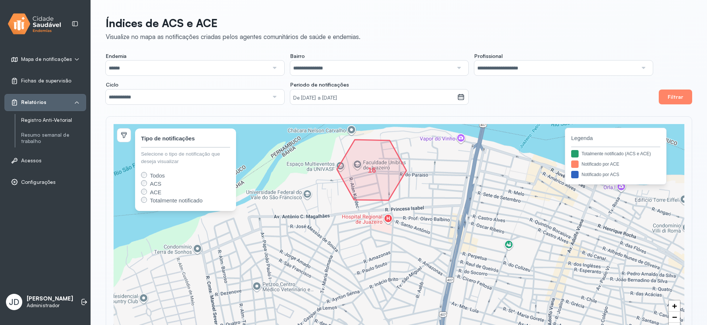
click at [50, 120] on link "Registro Anti-Vetorial" at bounding box center [53, 120] width 65 height 6
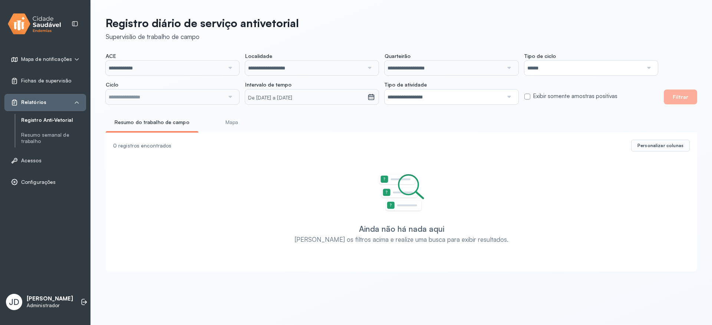
type input "**********"
click at [146, 68] on input "**********" at bounding box center [165, 67] width 119 height 15
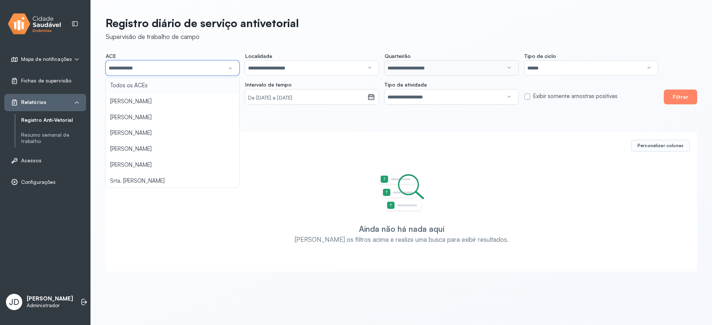
click at [170, 51] on div "**********" at bounding box center [401, 141] width 621 height 283
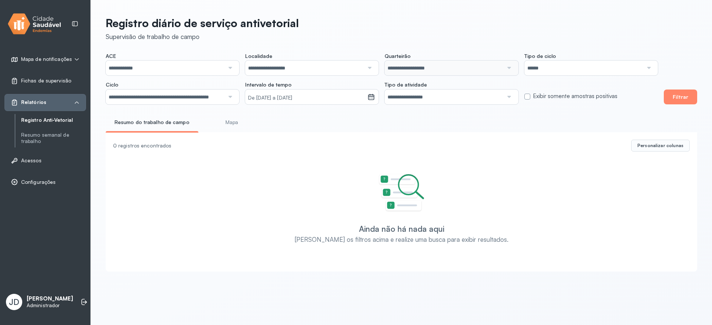
click at [316, 67] on input "**********" at bounding box center [304, 67] width 119 height 15
click at [340, 44] on div "**********" at bounding box center [401, 141] width 621 height 283
click at [576, 66] on input "******" at bounding box center [584, 67] width 119 height 15
click at [559, 33] on header "Registro diário de serviço antivetorial Supervisão de trabalho de campo" at bounding box center [402, 28] width 592 height 24
click at [196, 99] on input "**********" at bounding box center [165, 96] width 119 height 15
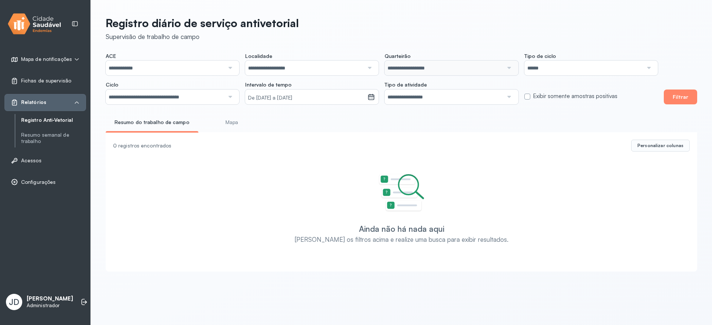
click at [180, 152] on div "**********" at bounding box center [401, 141] width 621 height 283
click at [290, 98] on small "De [DATE] a [DATE]" at bounding box center [306, 97] width 116 height 7
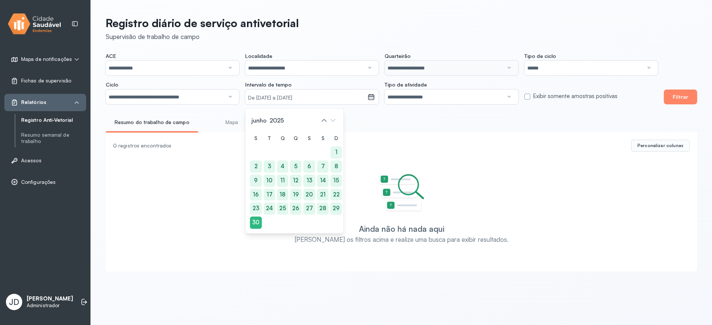
click at [363, 113] on div "**********" at bounding box center [401, 141] width 621 height 283
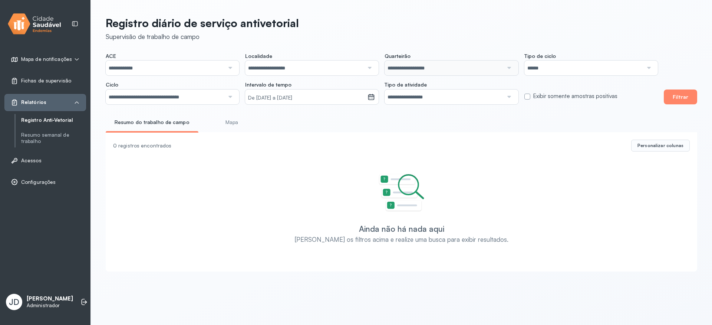
click at [400, 99] on input "**********" at bounding box center [444, 96] width 119 height 15
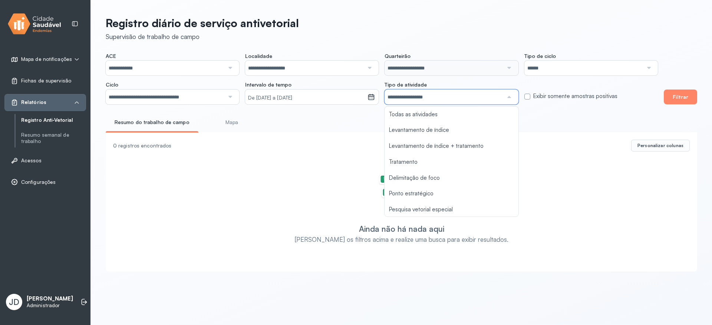
click at [525, 112] on div "**********" at bounding box center [401, 141] width 621 height 283
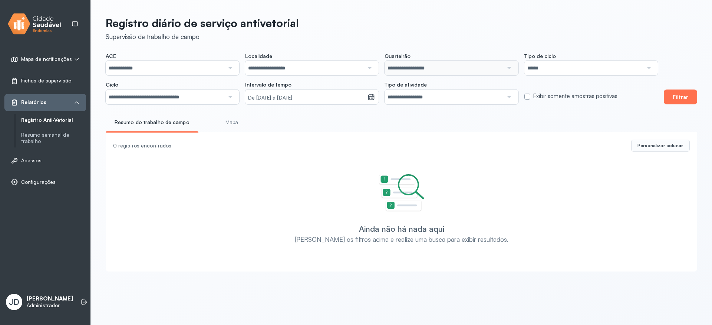
click at [679, 96] on button "Filtrar" at bounding box center [680, 96] width 33 height 15
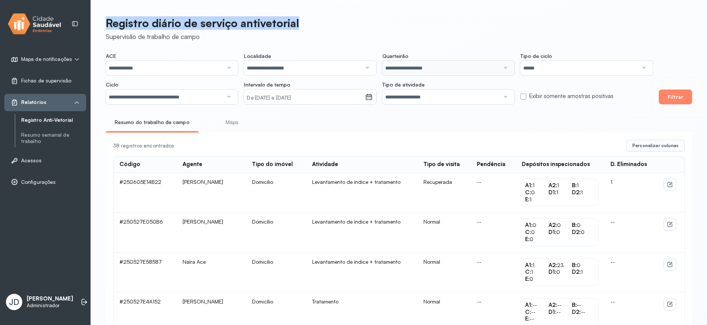
drag, startPoint x: 101, startPoint y: 20, endPoint x: 304, endPoint y: 29, distance: 203.5
click at [363, 29] on header "Registro diário de serviço antivetorial Supervisão de trabalho de campo" at bounding box center [399, 28] width 586 height 24
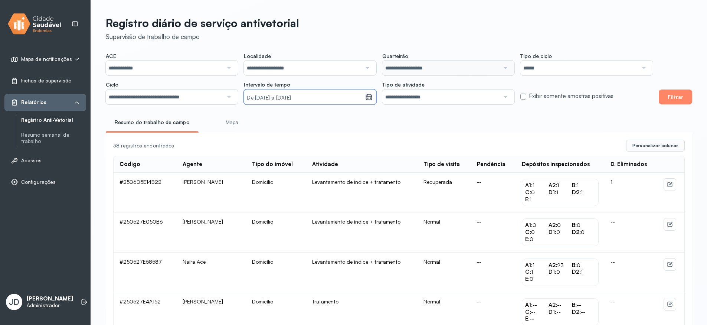
click at [315, 97] on small "De [DATE] a [DATE]" at bounding box center [304, 97] width 115 height 7
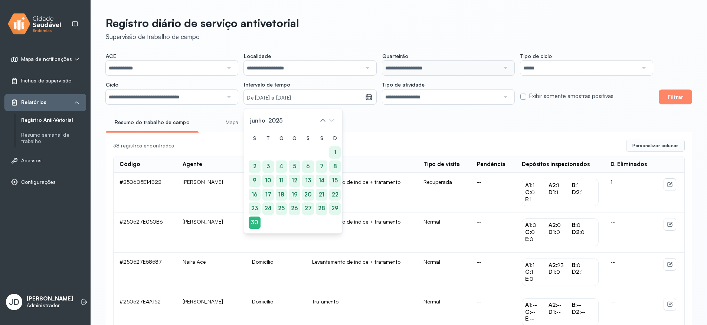
click at [414, 125] on div "Resumo do trabalho de campo Mapa" at bounding box center [399, 124] width 586 height 17
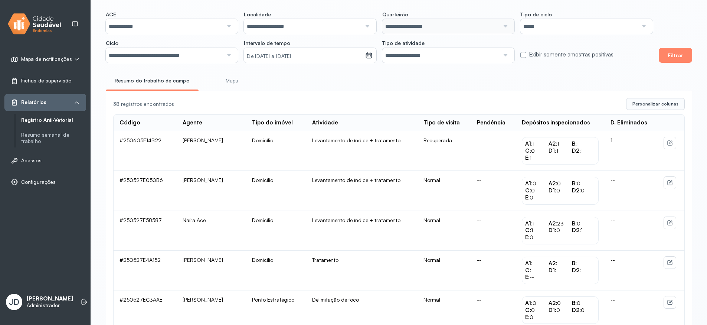
scroll to position [50, 0]
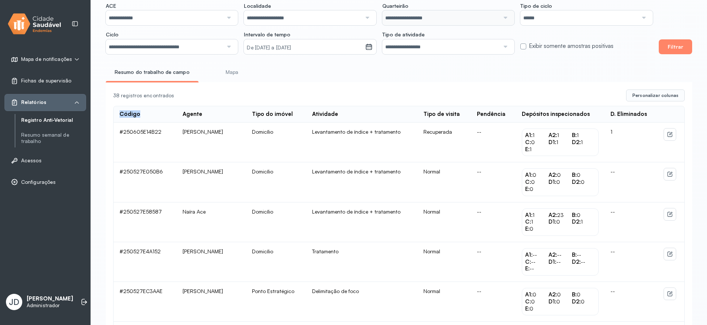
drag, startPoint x: 139, startPoint y: 116, endPoint x: 119, endPoint y: 116, distance: 20.8
click at [119, 116] on th "Código" at bounding box center [145, 114] width 63 height 16
click at [197, 116] on div "Agente" at bounding box center [193, 114] width 20 height 7
drag, startPoint x: 269, startPoint y: 113, endPoint x: 312, endPoint y: 115, distance: 42.3
click at [312, 115] on th "Tipo do imóvel" at bounding box center [361, 114] width 111 height 16
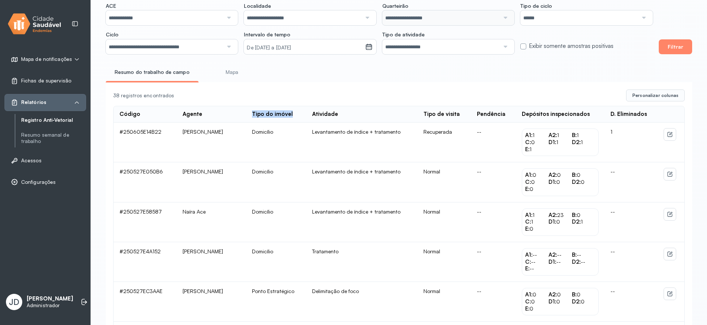
click at [293, 117] on div "Tipo do imóvel" at bounding box center [272, 114] width 41 height 7
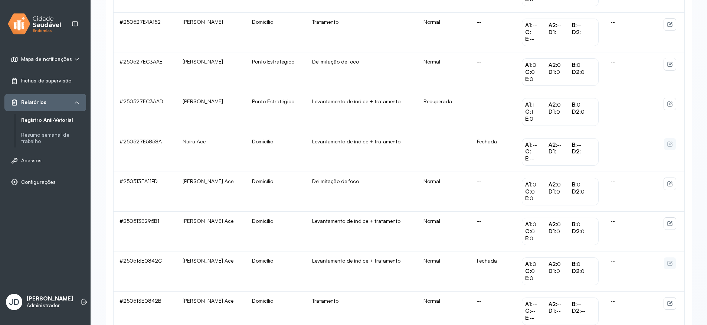
scroll to position [317, 0]
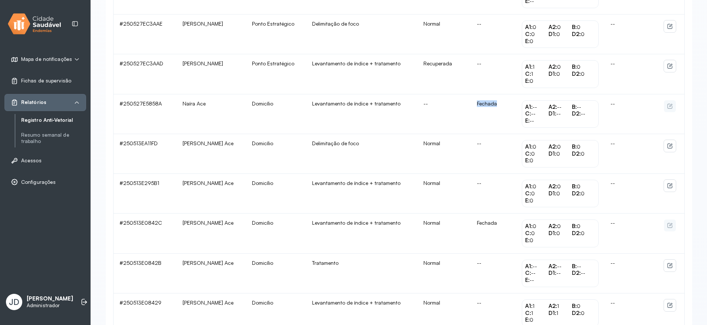
drag, startPoint x: 510, startPoint y: 107, endPoint x: 485, endPoint y: 106, distance: 24.5
click at [485, 105] on td "Fechada" at bounding box center [493, 114] width 45 height 40
click at [514, 108] on td "Fechada" at bounding box center [493, 114] width 45 height 40
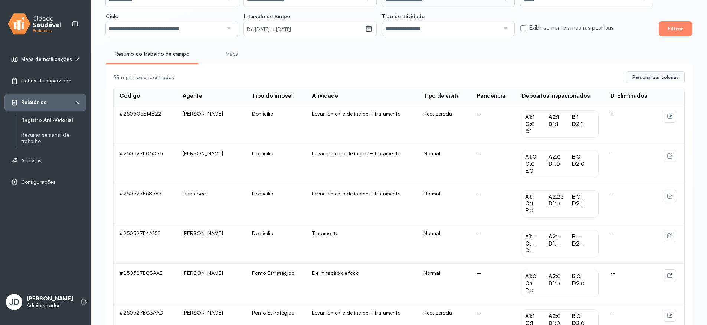
scroll to position [50, 0]
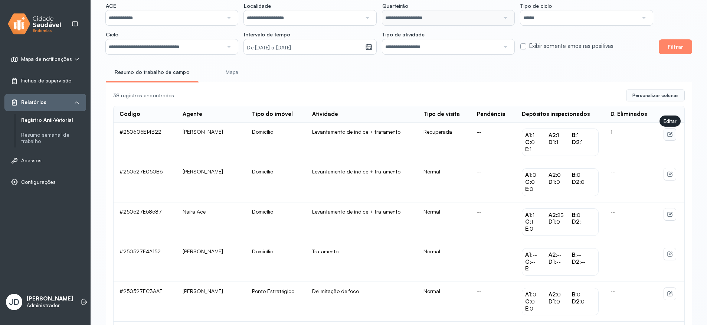
click at [668, 135] on icon at bounding box center [669, 134] width 5 height 5
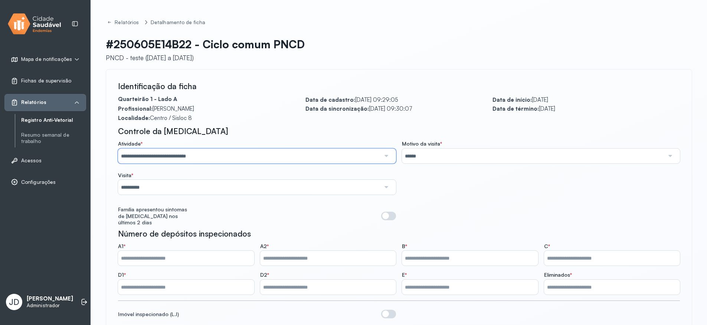
click at [203, 155] on input "**********" at bounding box center [249, 155] width 262 height 15
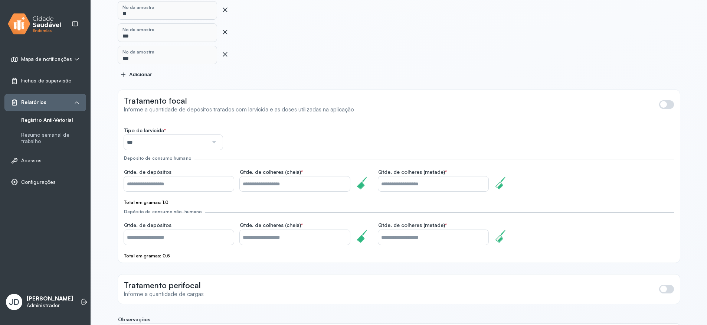
scroll to position [401, 0]
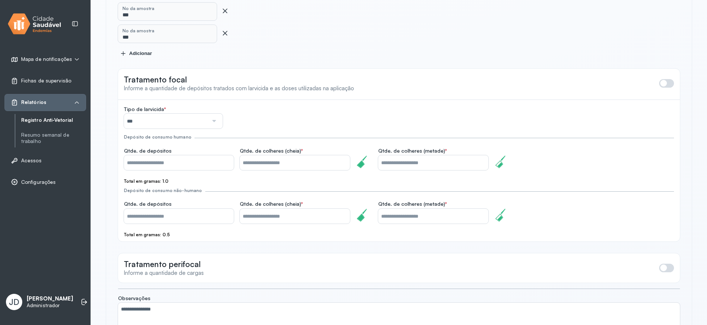
click at [300, 147] on label "Qtde. de colheres (cheia) *" at bounding box center [295, 151] width 110 height 8
click at [321, 147] on label "Qtde. de colheres (cheia) *" at bounding box center [295, 151] width 110 height 8
drag, startPoint x: 168, startPoint y: 229, endPoint x: 159, endPoint y: 228, distance: 9.7
click at [159, 228] on div "Tipo de larvicida * *** BTI LT Natular DT/ Espinosade PYRIPROXYFEN Depósito de …" at bounding box center [399, 170] width 562 height 141
click at [188, 235] on form "**********" at bounding box center [399, 43] width 562 height 607
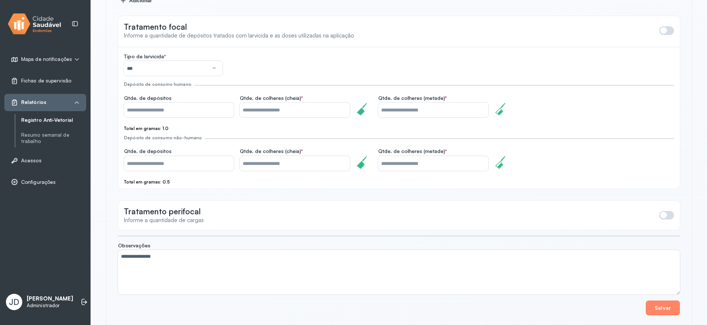
scroll to position [460, 0]
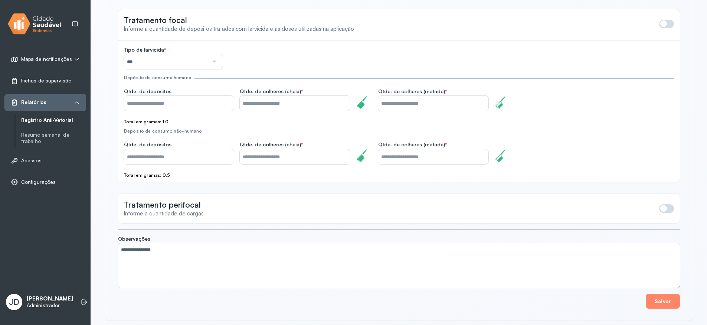
click at [151, 254] on textarea "**********" at bounding box center [399, 265] width 562 height 45
click at [662, 295] on button "Salvar" at bounding box center [662, 300] width 34 height 15
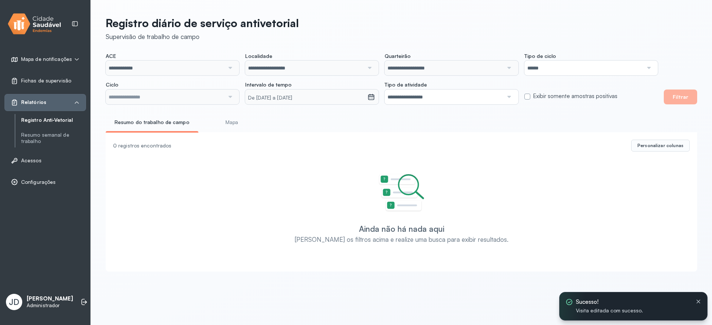
type input "**********"
click at [219, 96] on input "**********" at bounding box center [165, 96] width 119 height 15
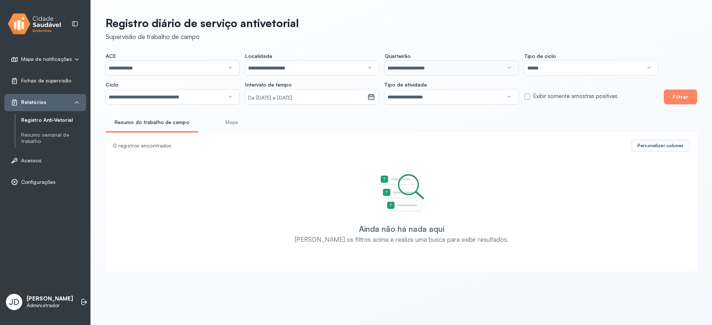
click at [183, 154] on div "**********" at bounding box center [401, 141] width 621 height 283
click at [690, 99] on button "Filtrar" at bounding box center [680, 96] width 33 height 15
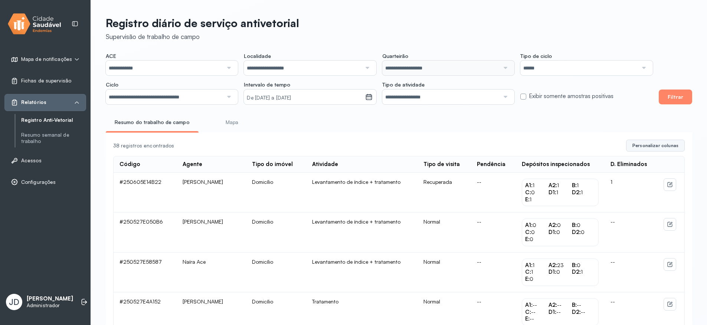
click at [662, 148] on span "Personalizar colunas" at bounding box center [655, 145] width 46 height 6
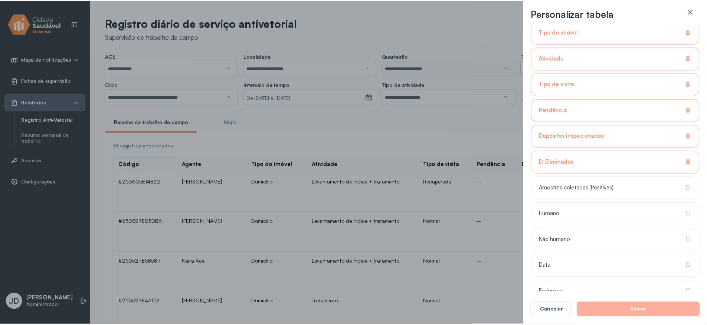
scroll to position [200, 0]
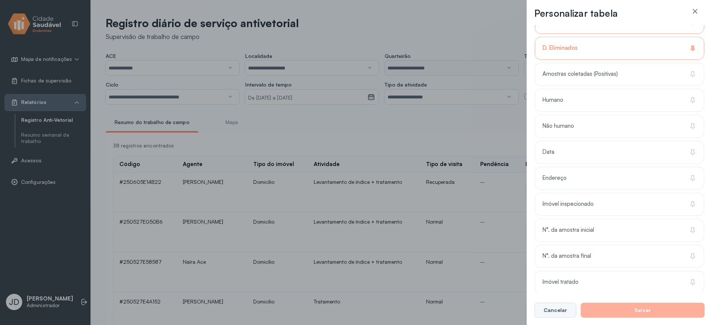
click at [559, 315] on button "Cancelar" at bounding box center [556, 309] width 42 height 15
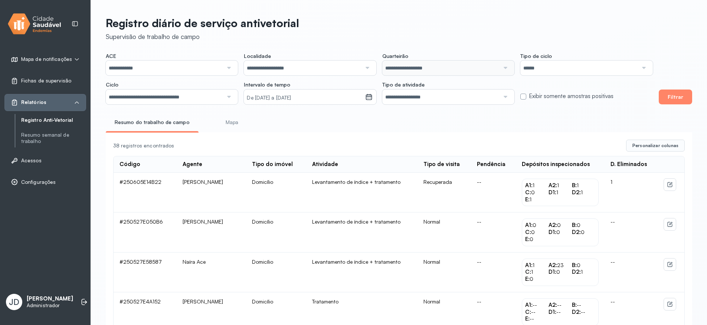
click at [232, 123] on link "Mapa" at bounding box center [231, 122] width 55 height 12
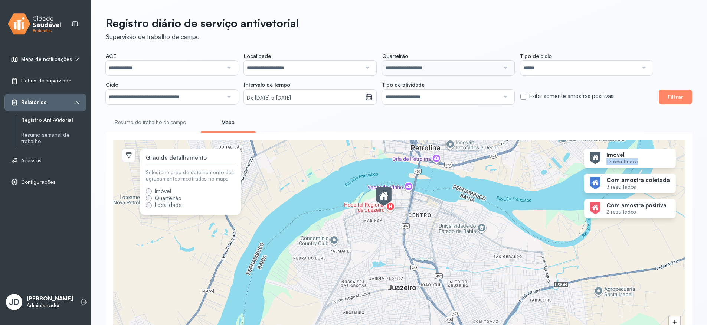
drag, startPoint x: 610, startPoint y: 164, endPoint x: 646, endPoint y: 167, distance: 36.1
click at [646, 174] on div "Imóvel 17 resultados" at bounding box center [630, 183] width 92 height 19
drag, startPoint x: 614, startPoint y: 188, endPoint x: 643, endPoint y: 191, distance: 29.9
click at [643, 190] on small "3 resultados" at bounding box center [637, 187] width 63 height 6
click at [613, 206] on strong "Com amostra positiva" at bounding box center [636, 205] width 60 height 7
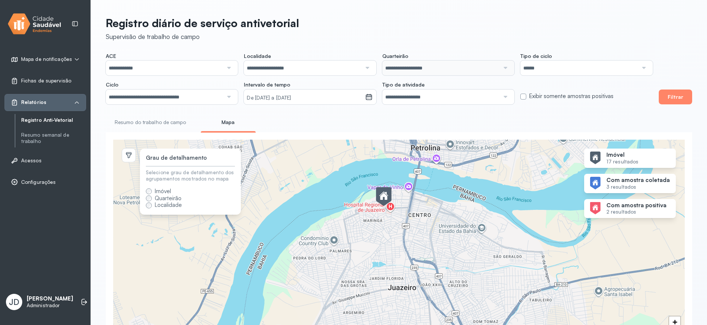
click at [612, 207] on strong "Com amostra positiva" at bounding box center [636, 205] width 60 height 7
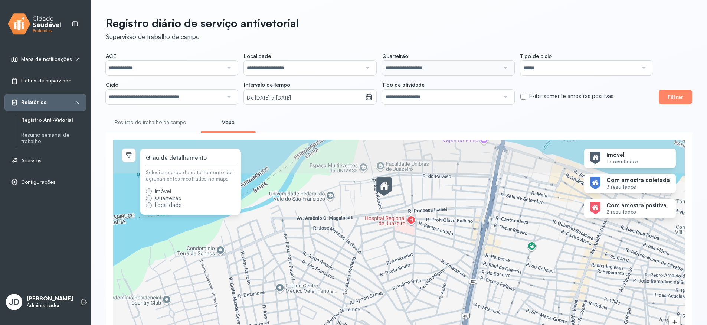
drag, startPoint x: 361, startPoint y: 174, endPoint x: 387, endPoint y: 213, distance: 47.0
click at [386, 216] on div "9 + −" at bounding box center [398, 246] width 571 height 214
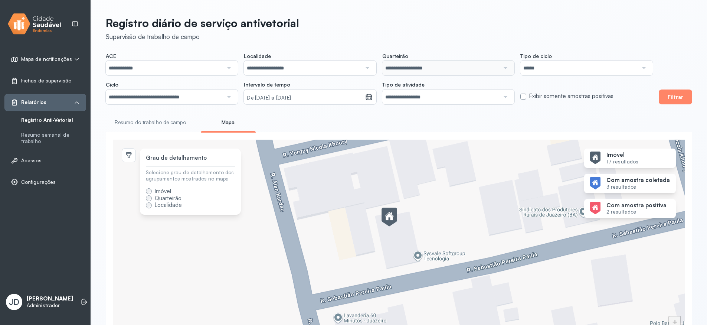
drag, startPoint x: 391, startPoint y: 260, endPoint x: 399, endPoint y: 222, distance: 38.7
click at [399, 222] on div "+ −" at bounding box center [398, 246] width 571 height 214
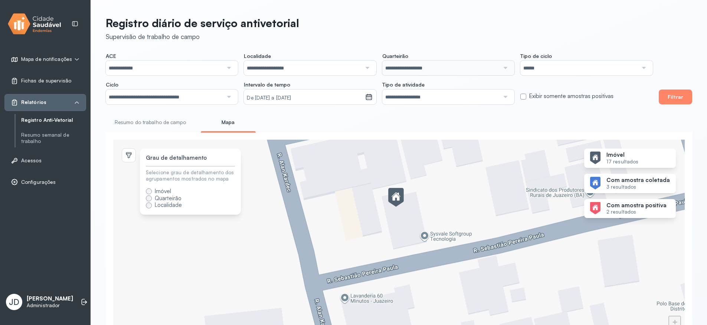
click at [400, 201] on img at bounding box center [396, 197] width 16 height 19
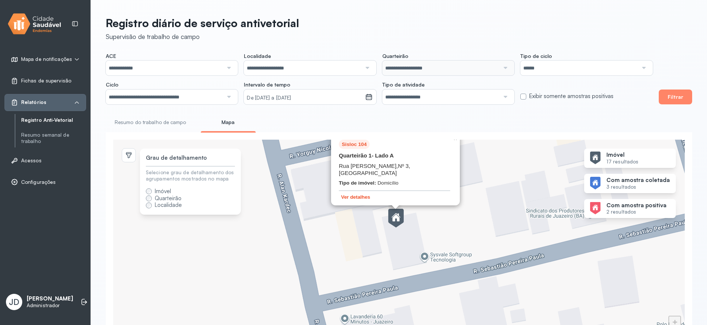
click at [344, 199] on button "Ver detalhes" at bounding box center [356, 197] width 34 height 6
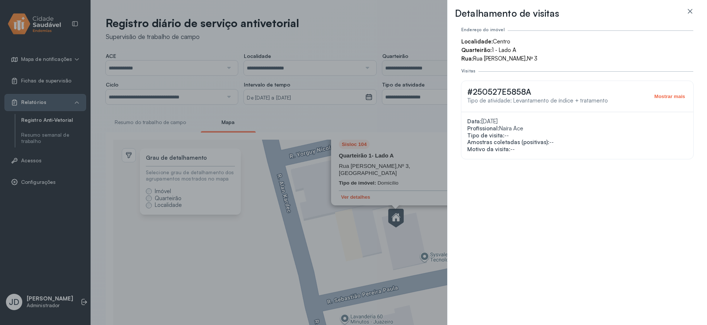
drag, startPoint x: 473, startPoint y: 58, endPoint x: 537, endPoint y: 62, distance: 63.9
click at [537, 62] on div "Endereço do imóvel Localidade: [GEOGRAPHIC_DATA]: 1 - Lado A Rua: [STREET_ADDRE…" at bounding box center [577, 93] width 244 height 132
click at [677, 95] on button "Mostrar mais" at bounding box center [669, 96] width 35 height 6
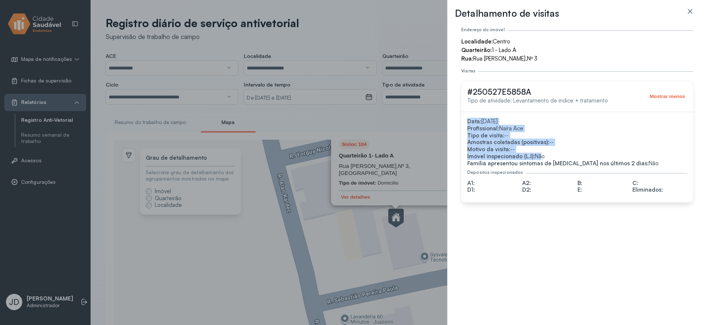
drag, startPoint x: 465, startPoint y: 120, endPoint x: 536, endPoint y: 155, distance: 79.5
click at [536, 155] on div "Data: [DATE] Profissional: Naíra Ace Tipo de visita: -- Amostras coletadas (pos…" at bounding box center [577, 157] width 232 height 90
click at [502, 139] on div "Profissional: [PERSON_NAME]" at bounding box center [577, 142] width 220 height 7
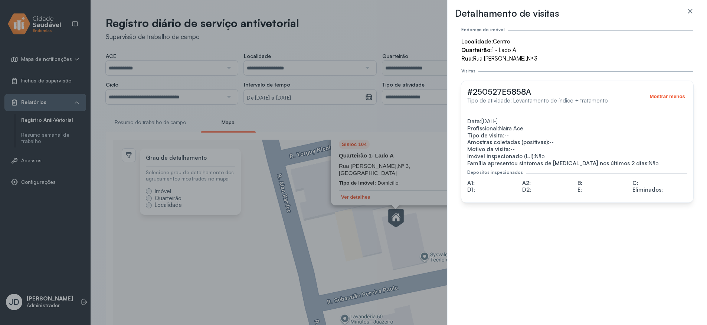
click at [661, 95] on button "Mostrar menos" at bounding box center [667, 96] width 40 height 6
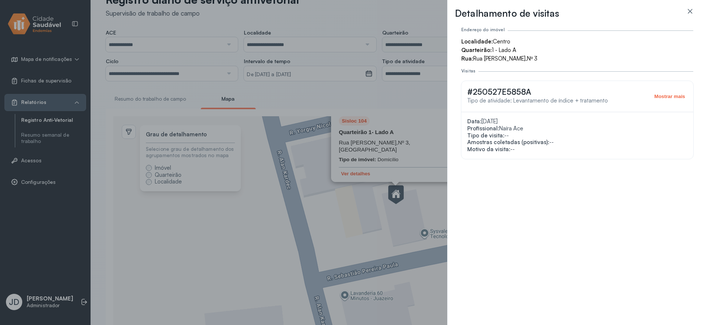
scroll to position [0, 0]
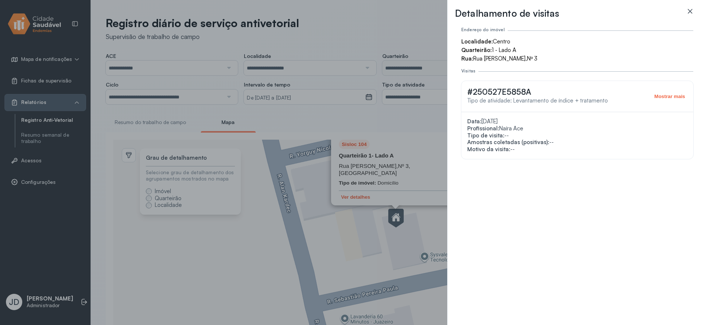
click at [693, 12] on icon at bounding box center [689, 10] width 7 height 7
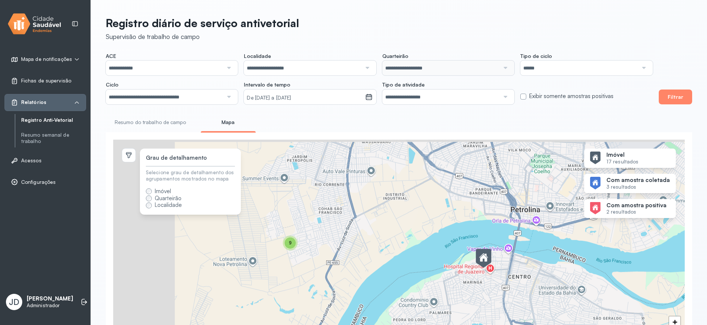
drag, startPoint x: 352, startPoint y: 181, endPoint x: 454, endPoint y: 245, distance: 120.1
click at [454, 245] on div "9 + −" at bounding box center [398, 246] width 571 height 214
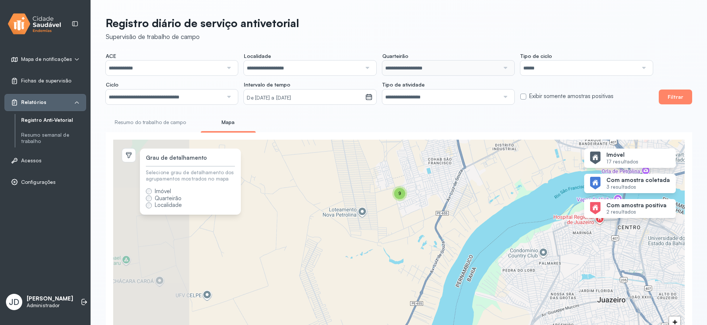
drag, startPoint x: 351, startPoint y: 228, endPoint x: 444, endPoint y: 187, distance: 101.7
click at [444, 187] on div "9 + −" at bounding box center [398, 246] width 571 height 214
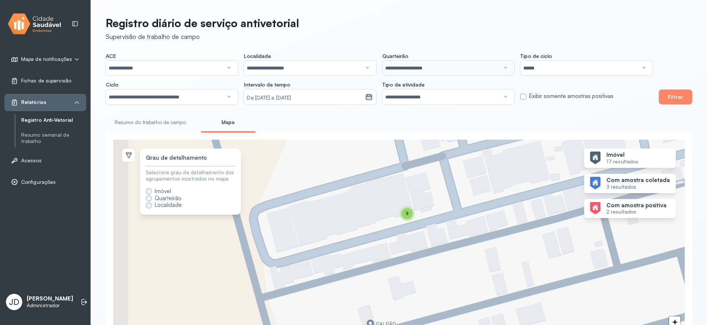
drag, startPoint x: 434, startPoint y: 200, endPoint x: 452, endPoint y: 240, distance: 44.4
click at [452, 240] on div "9 + −" at bounding box center [398, 246] width 571 height 214
click at [407, 216] on span "9" at bounding box center [407, 213] width 3 height 5
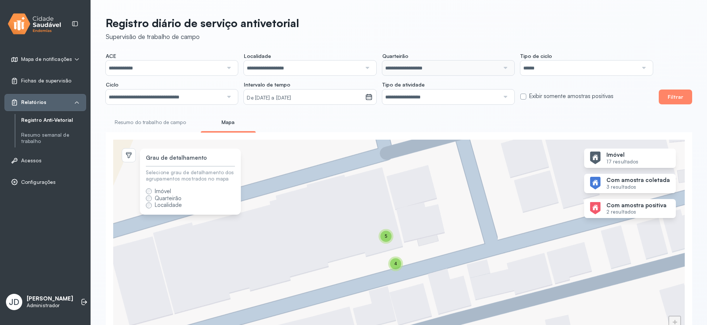
click at [387, 239] on div "5" at bounding box center [385, 236] width 11 height 11
click at [469, 229] on div "5 4 + −" at bounding box center [398, 246] width 571 height 214
click at [385, 241] on div "5" at bounding box center [385, 236] width 11 height 11
drag, startPoint x: 634, startPoint y: 157, endPoint x: 609, endPoint y: 155, distance: 24.2
click at [611, 155] on strong "Imóvel" at bounding box center [622, 154] width 32 height 7
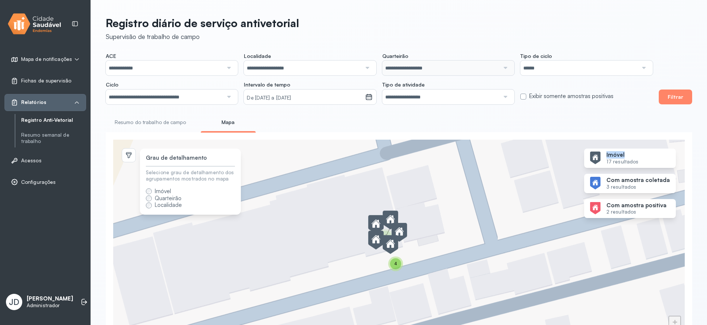
click at [394, 266] on div "4" at bounding box center [395, 263] width 11 height 11
click at [395, 249] on img at bounding box center [396, 246] width 16 height 19
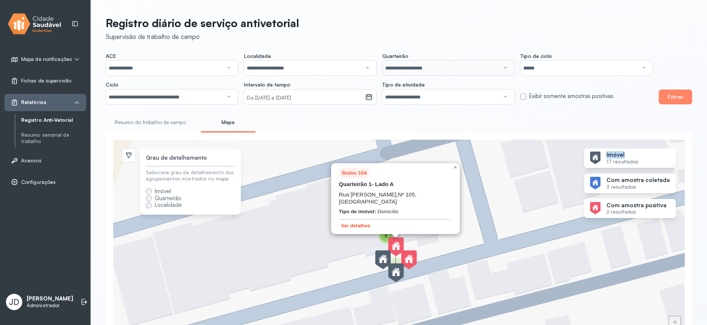
click at [354, 228] on button "Ver detalhes" at bounding box center [356, 226] width 34 height 6
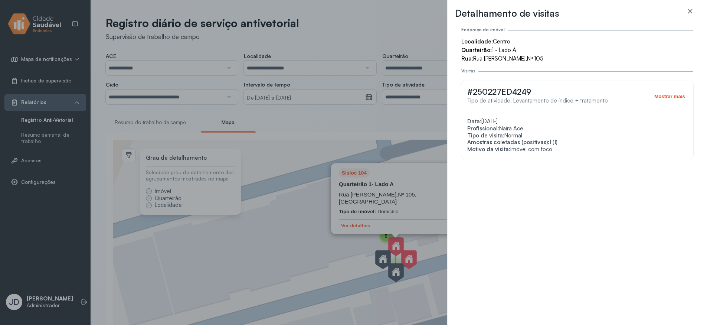
click at [670, 98] on button "Mostrar mais" at bounding box center [669, 96] width 35 height 6
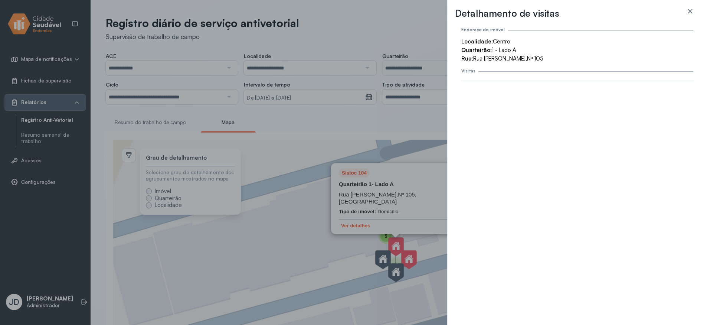
click at [529, 70] on div "Visitas" at bounding box center [577, 71] width 232 height 7
click at [474, 70] on div "Visitas" at bounding box center [577, 71] width 232 height 7
click at [688, 12] on icon at bounding box center [689, 10] width 7 height 7
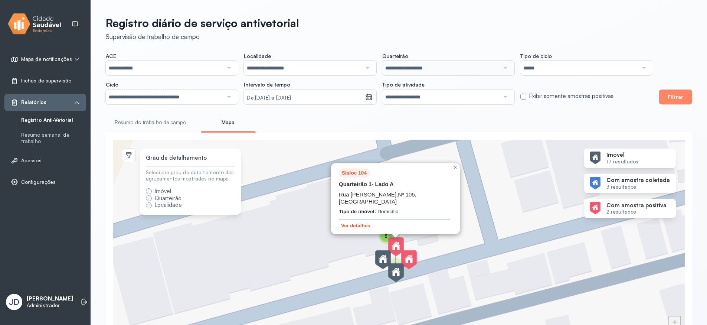
click at [352, 228] on button "Ver detalhes" at bounding box center [356, 226] width 34 height 6
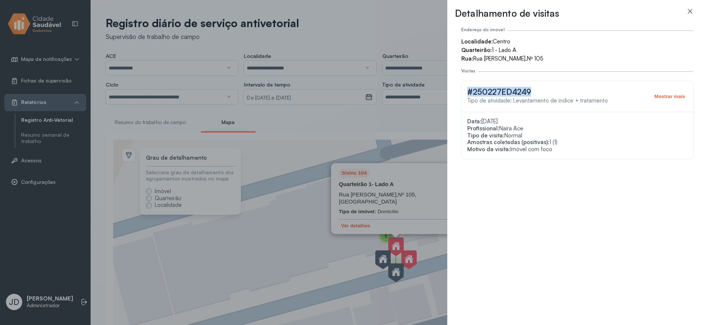
drag, startPoint x: 467, startPoint y: 92, endPoint x: 530, endPoint y: 92, distance: 63.1
click at [530, 92] on div "#250227ED4249 Tipo de atividade: Levantamento de índice + tratamento" at bounding box center [537, 95] width 141 height 17
click at [518, 98] on span "Tipo de atividade: Levantamento de índice + tratamento" at bounding box center [537, 100] width 141 height 7
drag, startPoint x: 465, startPoint y: 120, endPoint x: 554, endPoint y: 152, distance: 94.5
click at [554, 152] on div "Data: [DATE] Profissional: Naíra Ace Tipo de visita: Normal Amostras coletadas …" at bounding box center [577, 135] width 232 height 47
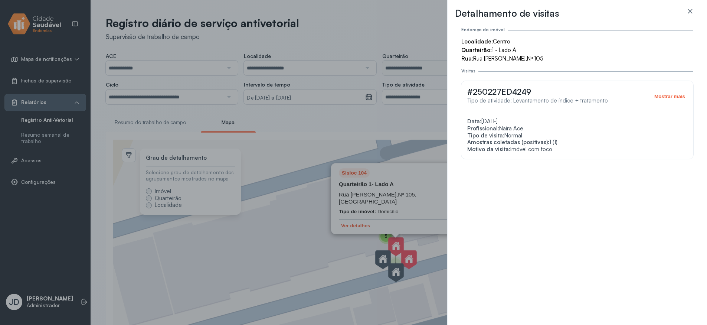
click at [548, 174] on div "Endereço do imóvel Localidade: [GEOGRAPHIC_DATA]: 1 - Lado A Rua: [STREET_ADDRE…" at bounding box center [577, 171] width 244 height 292
click at [690, 12] on icon at bounding box center [689, 11] width 4 height 4
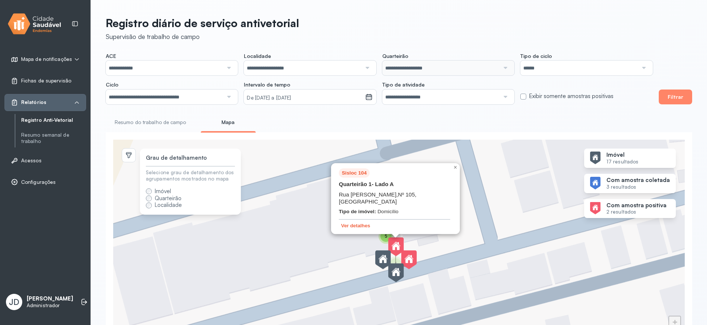
click at [149, 118] on link "Resumo do trabalho de campo" at bounding box center [150, 122] width 89 height 12
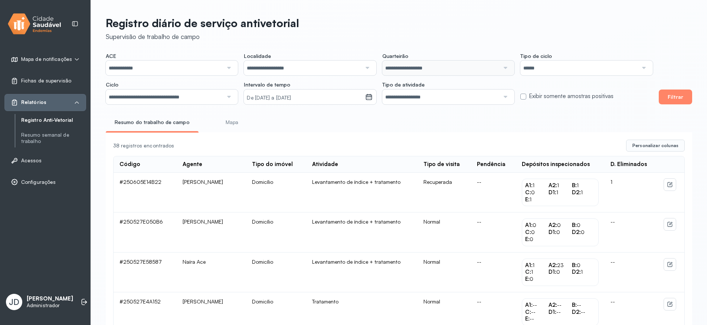
click at [227, 122] on link "Mapa" at bounding box center [231, 122] width 55 height 12
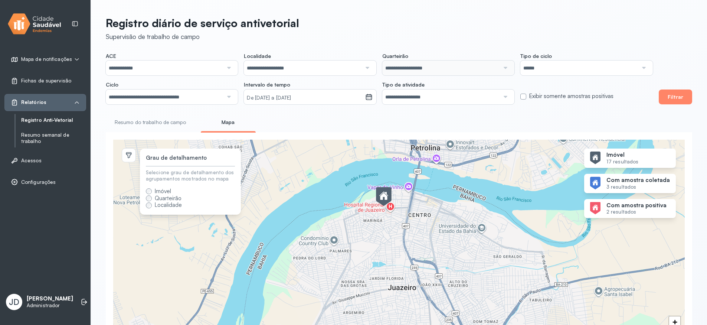
click at [42, 137] on link "Resumo semanal de trabalho" at bounding box center [53, 138] width 65 height 13
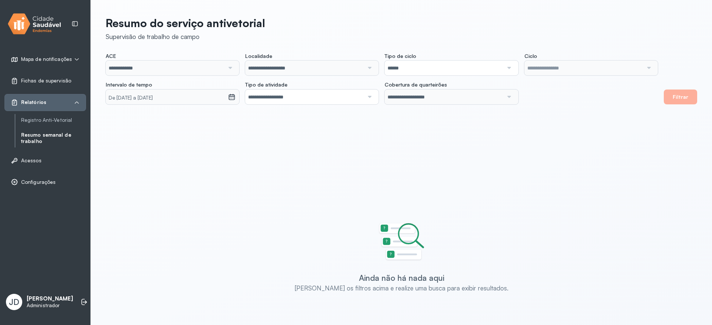
type input "**********"
click at [177, 99] on small "De [DATE] a [DATE]" at bounding box center [167, 97] width 116 height 7
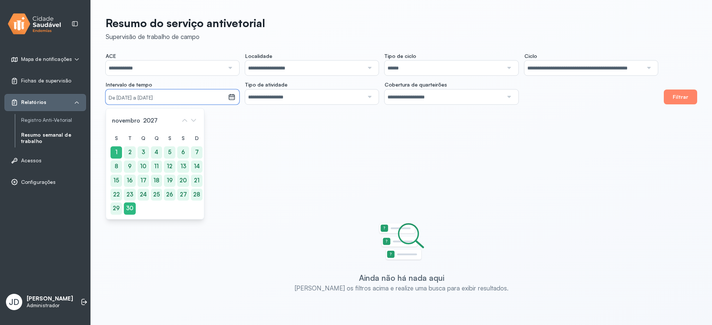
click at [279, 116] on div "**********" at bounding box center [401, 160] width 621 height 321
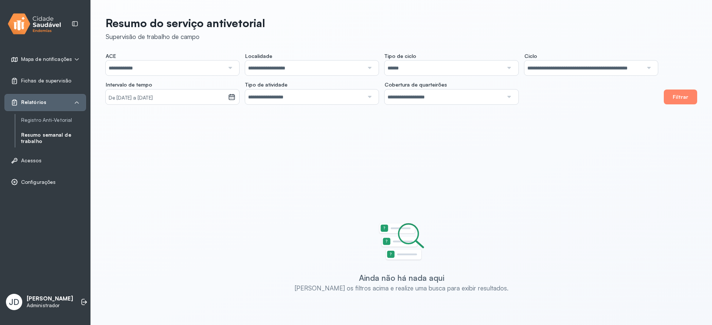
click at [563, 68] on input "**********" at bounding box center [584, 67] width 119 height 15
click at [563, 122] on div "**********" at bounding box center [401, 160] width 621 height 321
click at [681, 101] on button "Filtrar" at bounding box center [680, 96] width 33 height 15
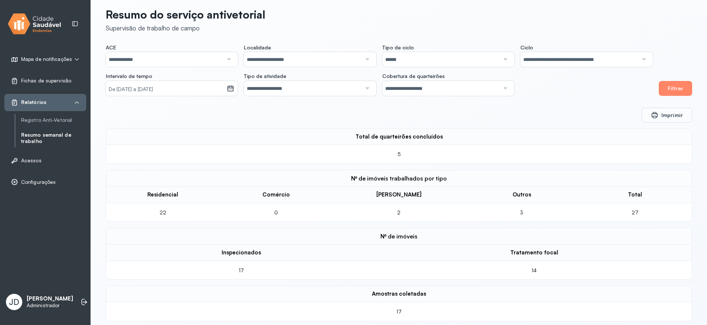
scroll to position [17, 0]
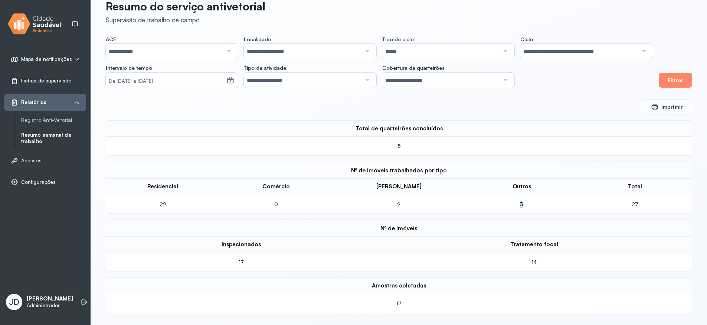
drag, startPoint x: 531, startPoint y: 208, endPoint x: 504, endPoint y: 198, distance: 28.9
click at [504, 198] on td "3" at bounding box center [521, 204] width 113 height 19
click at [518, 203] on div "3" at bounding box center [521, 204] width 37 height 7
click at [664, 107] on button "Imprimir" at bounding box center [666, 106] width 50 height 15
click at [559, 131] on div "Total de quarteirões concluídos" at bounding box center [399, 128] width 574 height 7
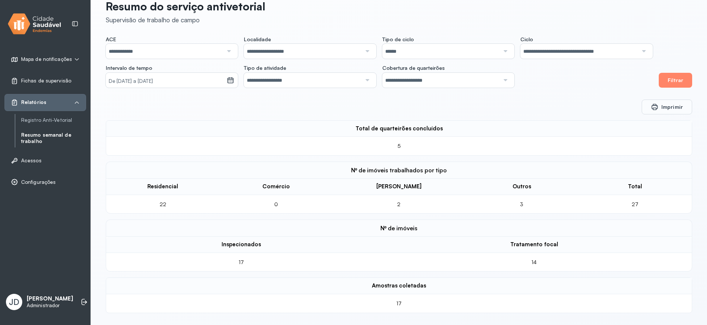
click at [303, 108] on div "Imprimir" at bounding box center [399, 106] width 586 height 15
click at [36, 122] on link "Registro Anti-Vetorial" at bounding box center [53, 120] width 65 height 6
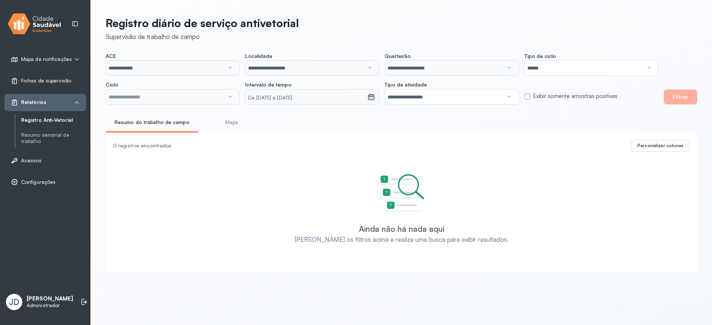
type input "**********"
click at [227, 96] on div at bounding box center [229, 96] width 10 height 15
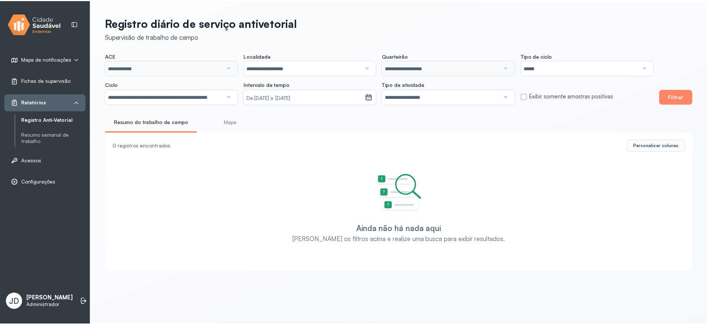
scroll to position [0, 15]
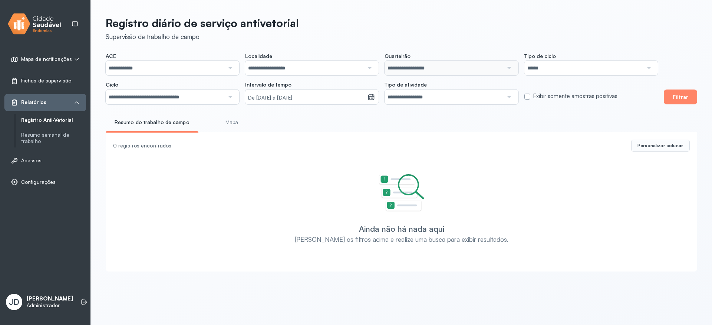
click at [171, 152] on div "**********" at bounding box center [401, 141] width 621 height 283
click at [681, 101] on button "Filtrar" at bounding box center [680, 96] width 33 height 15
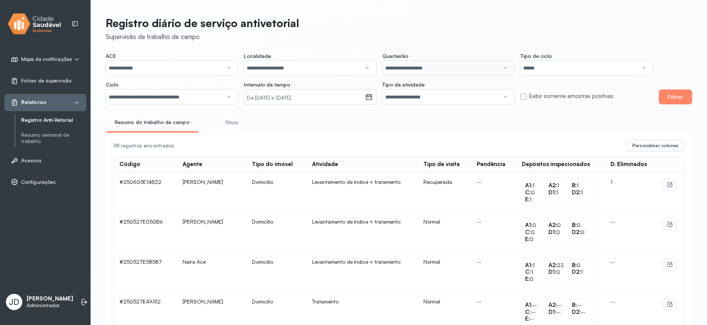
click at [395, 121] on div "Resumo do trabalho de campo Mapa" at bounding box center [399, 124] width 586 height 17
click at [30, 100] on span "Relatórios" at bounding box center [33, 102] width 25 height 6
click at [41, 122] on link "Registro Anti-Vetorial" at bounding box center [53, 120] width 65 height 6
click at [142, 66] on input "**********" at bounding box center [164, 67] width 117 height 15
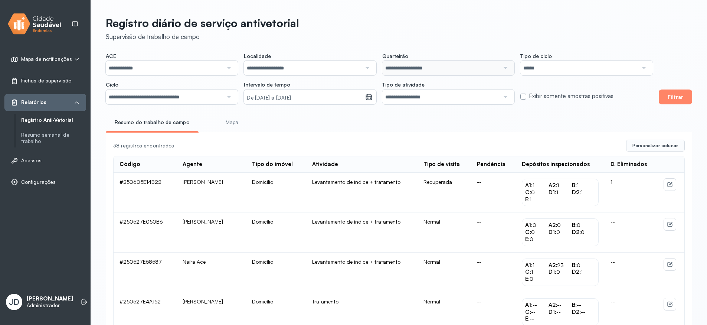
click at [559, 69] on input "******" at bounding box center [578, 67] width 117 height 15
click at [161, 96] on input "**********" at bounding box center [164, 96] width 117 height 15
click at [289, 123] on div "Resumo do trabalho de campo Mapa" at bounding box center [399, 124] width 586 height 17
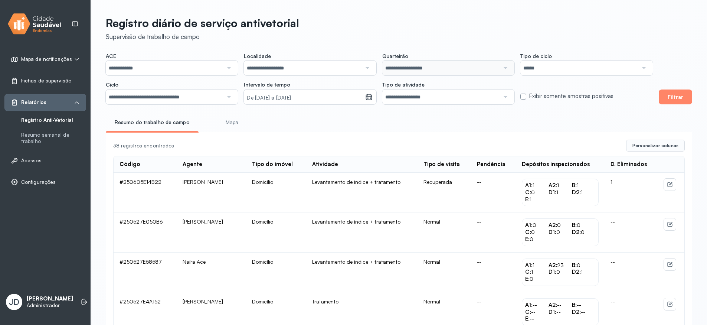
click at [281, 99] on small "De [DATE] a [DATE]" at bounding box center [304, 97] width 115 height 7
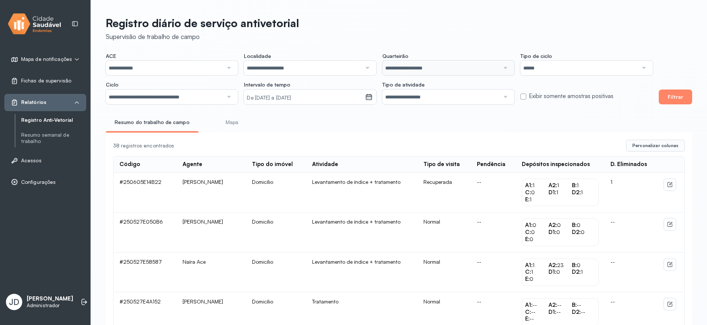
click at [424, 99] on input "**********" at bounding box center [440, 96] width 117 height 15
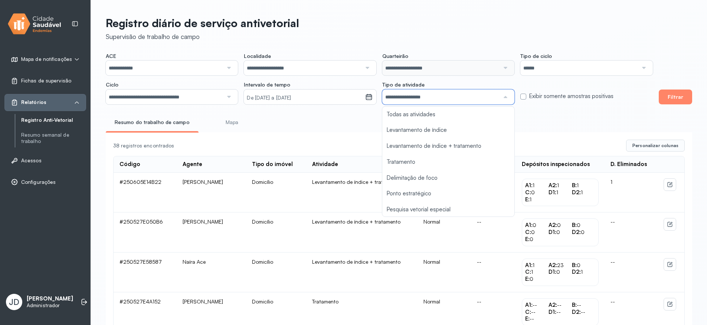
click at [534, 118] on div "Resumo do trabalho de campo Mapa" at bounding box center [399, 124] width 586 height 17
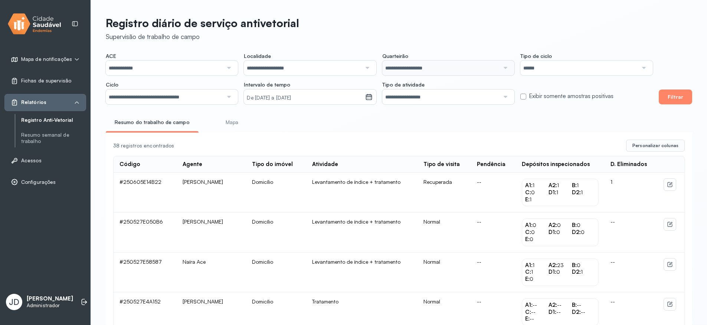
click at [461, 95] on input "**********" at bounding box center [440, 96] width 117 height 15
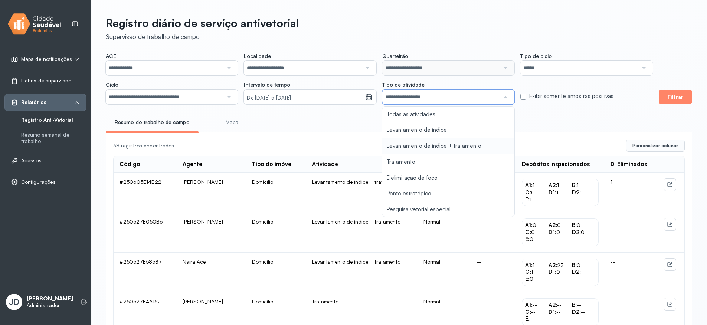
click at [566, 122] on div "Resumo do trabalho de campo Mapa" at bounding box center [399, 124] width 586 height 17
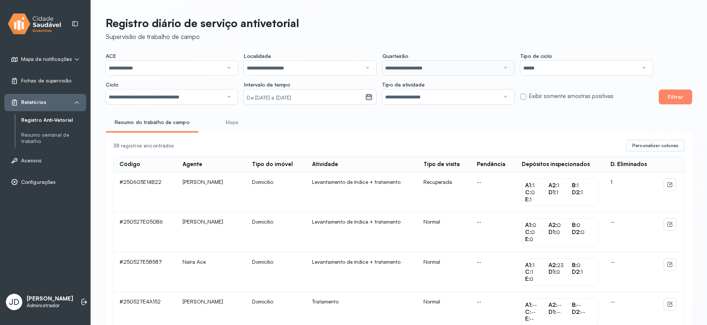
scroll to position [200, 0]
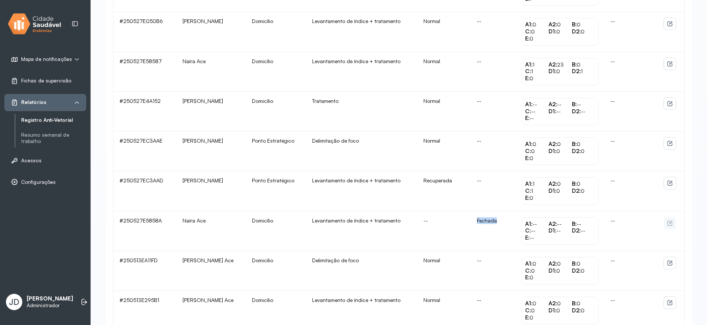
drag, startPoint x: 509, startPoint y: 225, endPoint x: 480, endPoint y: 225, distance: 29.7
click at [480, 251] on tr "#250527E5858A Naíra Ace Domicílio Levantamento de índice + tratamento -- Fechad…" at bounding box center [399, 271] width 571 height 40
click at [507, 226] on td "Fechada" at bounding box center [493, 231] width 45 height 40
click at [503, 226] on td "Fechada" at bounding box center [493, 231] width 45 height 40
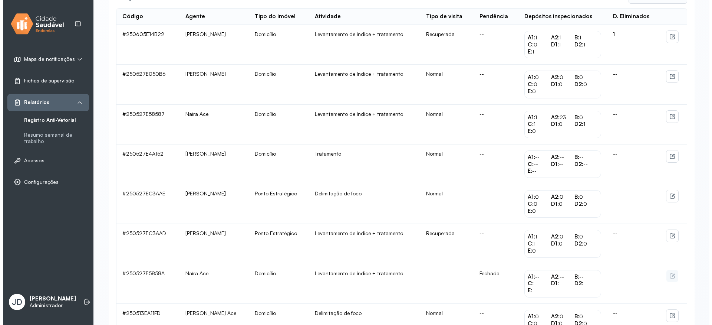
scroll to position [67, 0]
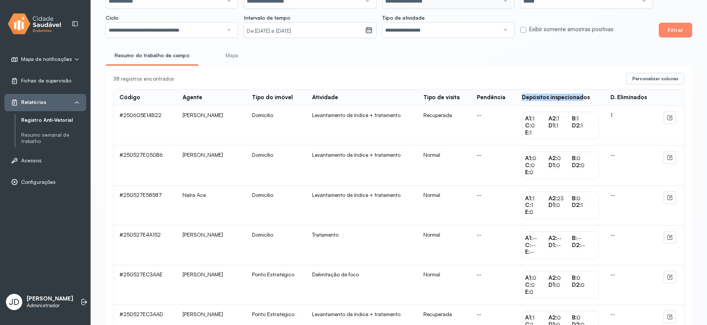
drag, startPoint x: 528, startPoint y: 99, endPoint x: 589, endPoint y: 102, distance: 60.9
click at [604, 102] on th "Depósitos inspecionados" at bounding box center [630, 97] width 53 height 16
click at [630, 99] on div "D. Eliminados" at bounding box center [628, 97] width 36 height 7
click at [660, 82] on span "Personalizar colunas" at bounding box center [655, 79] width 46 height 6
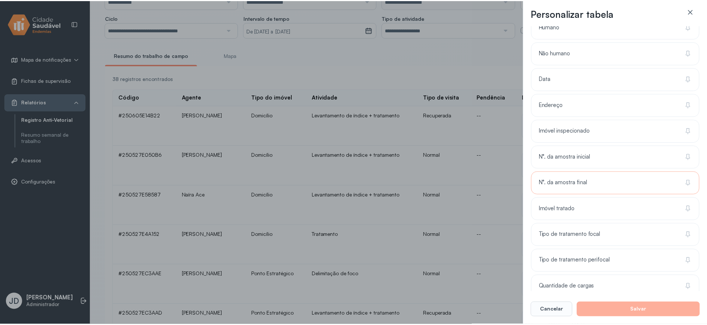
scroll to position [283, 0]
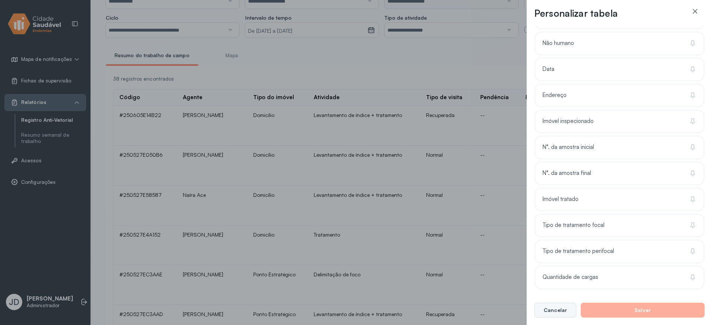
click at [556, 310] on button "Cancelar" at bounding box center [556, 309] width 42 height 15
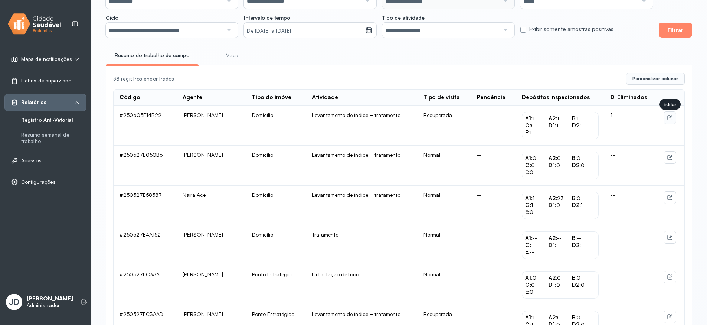
click at [671, 118] on icon at bounding box center [670, 118] width 6 height 6
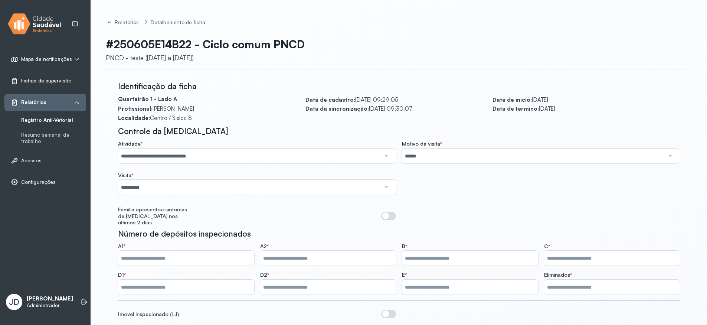
click at [152, 155] on input "**********" at bounding box center [249, 155] width 262 height 15
click at [37, 136] on link "Resumo semanal de trabalho" at bounding box center [53, 138] width 65 height 13
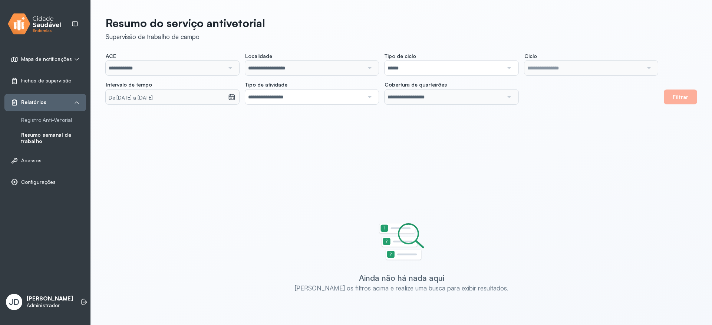
type input "**********"
click at [586, 73] on input "**********" at bounding box center [584, 67] width 119 height 15
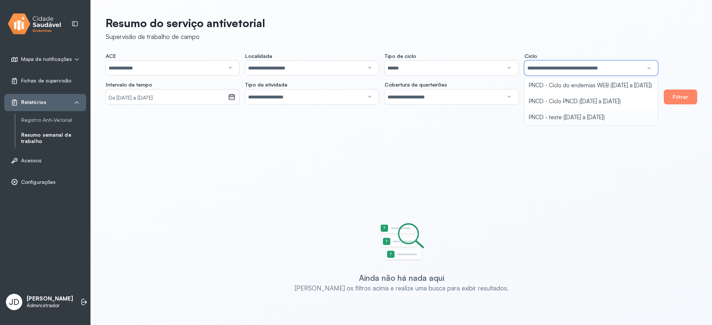
click at [569, 122] on div "**********" at bounding box center [401, 160] width 621 height 321
click at [671, 96] on button "Filtrar" at bounding box center [680, 96] width 33 height 15
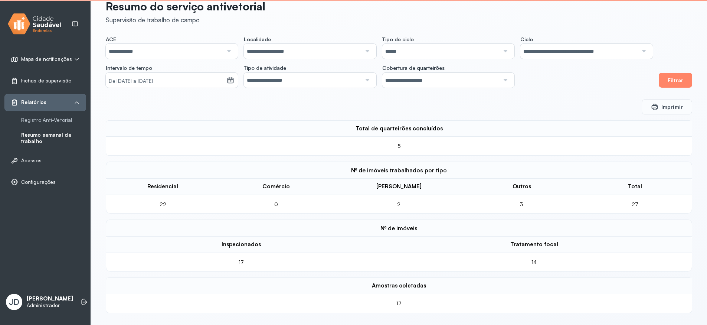
scroll to position [17, 0]
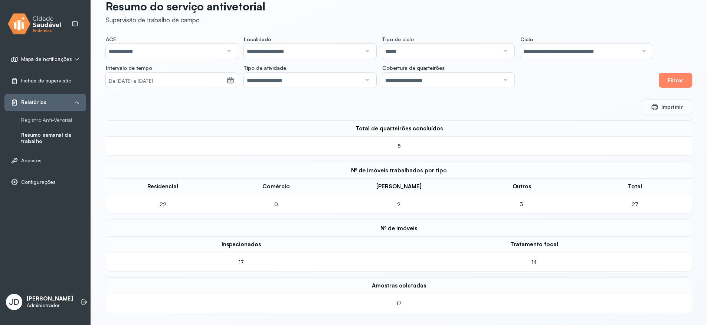
click at [547, 83] on div "**********" at bounding box center [379, 62] width 547 height 52
click at [536, 107] on div "Imprimir" at bounding box center [399, 106] width 586 height 15
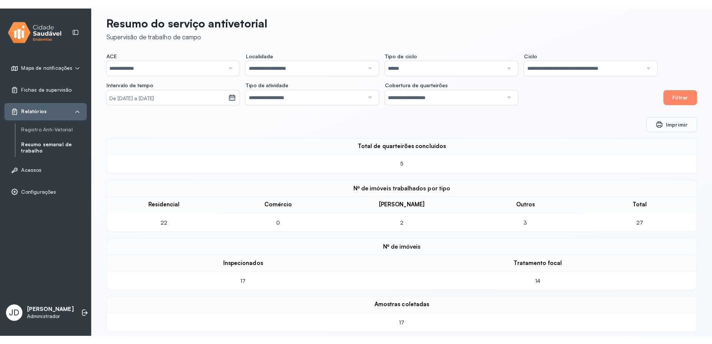
scroll to position [0, 0]
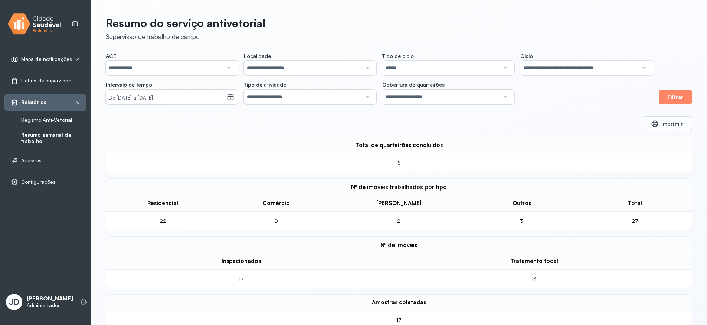
click at [0, 0] on link "Registro Anti-Vetorial" at bounding box center [0, 0] width 0 height 0
click at [335, 116] on div "Imprimir" at bounding box center [399, 123] width 586 height 15
click at [233, 99] on icon at bounding box center [230, 97] width 6 height 6
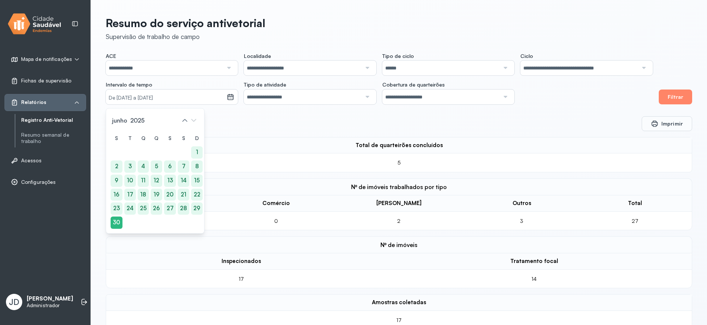
click at [284, 123] on div "Imprimir" at bounding box center [399, 123] width 586 height 15
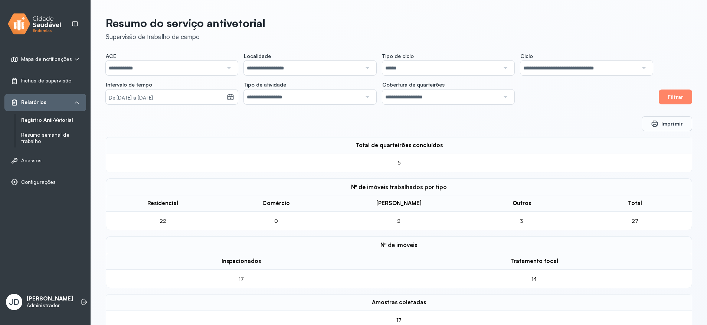
click at [48, 134] on link "Resumo semanal de trabalho" at bounding box center [53, 138] width 65 height 13
click at [567, 70] on input "**********" at bounding box center [578, 67] width 117 height 15
click at [570, 127] on div "**********" at bounding box center [399, 170] width 616 height 341
click at [181, 99] on small "De [DATE] a [DATE]" at bounding box center [166, 97] width 115 height 7
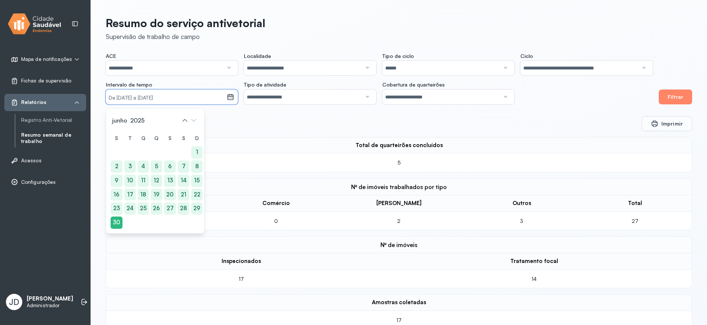
click at [282, 124] on div "Imprimir" at bounding box center [399, 123] width 586 height 15
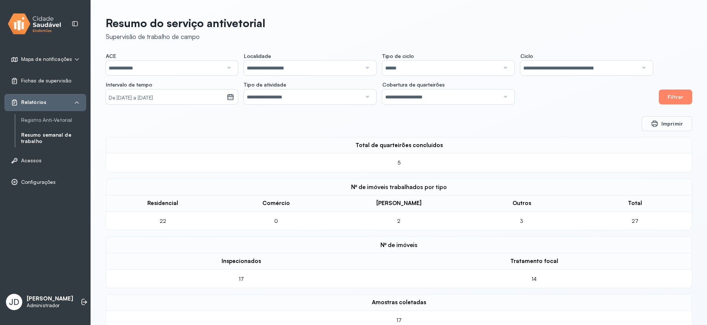
click at [409, 98] on input "**********" at bounding box center [440, 96] width 117 height 15
click at [362, 94] on div at bounding box center [366, 96] width 10 height 15
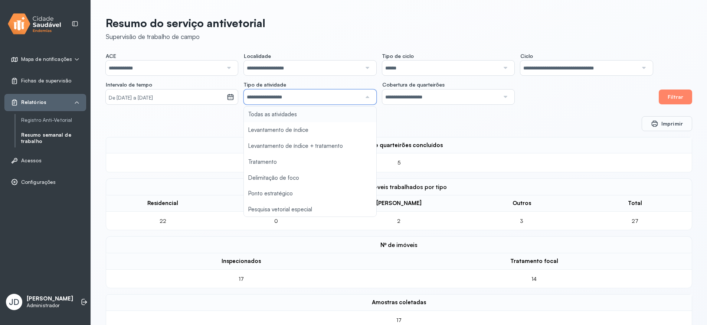
click at [434, 97] on input "**********" at bounding box center [440, 96] width 117 height 15
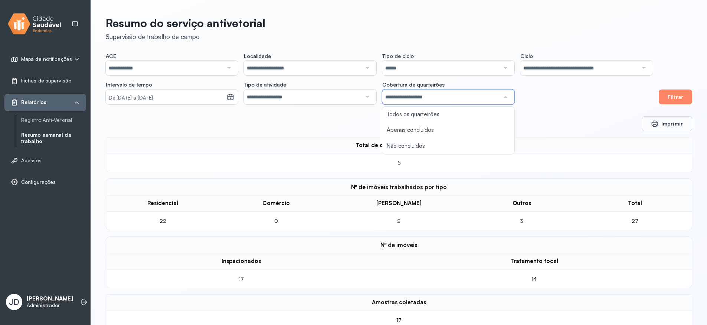
click at [546, 105] on div "**********" at bounding box center [399, 170] width 616 height 341
